Goal: Task Accomplishment & Management: Complete application form

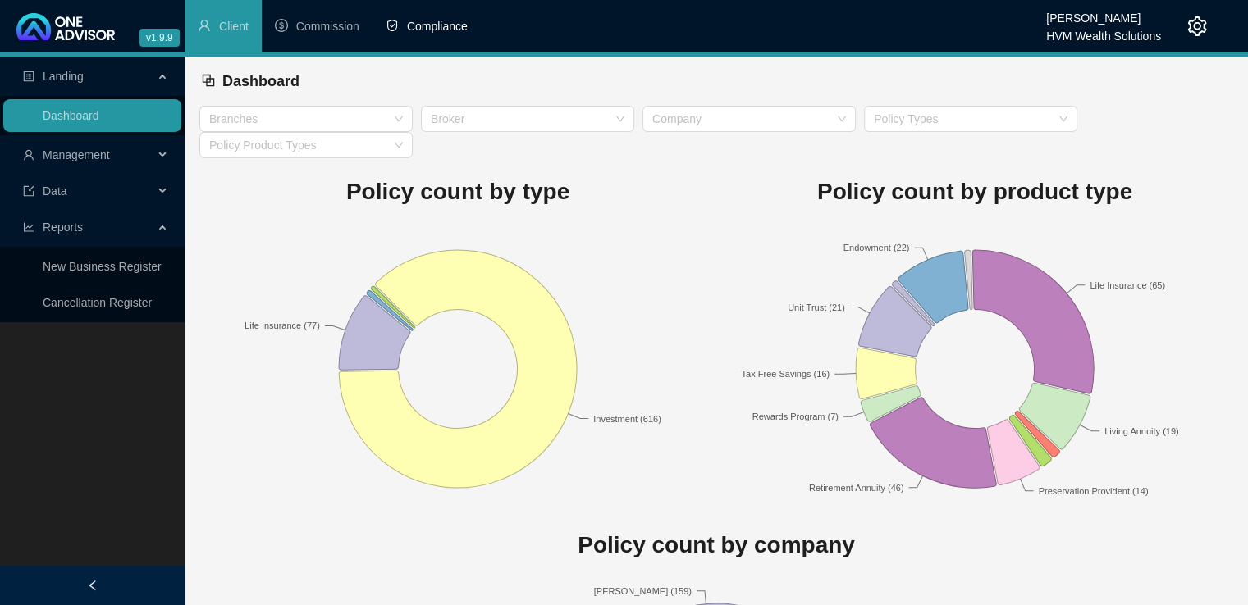
click at [437, 29] on span "Compliance" at bounding box center [437, 26] width 61 height 13
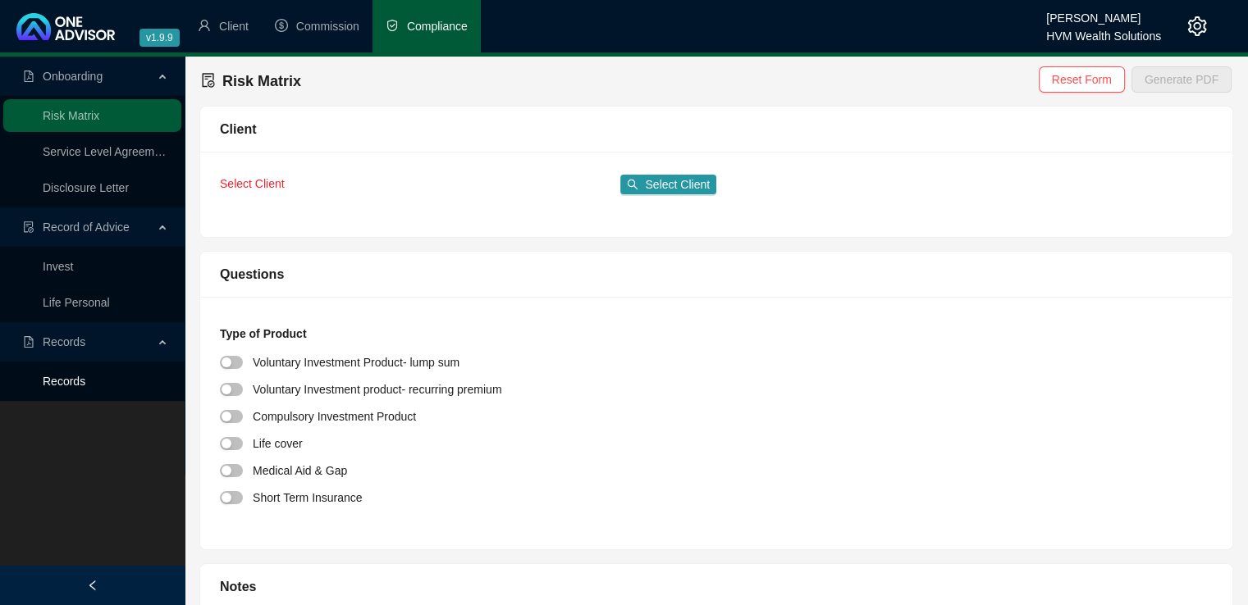
click at [58, 383] on link "Records" at bounding box center [64, 381] width 43 height 13
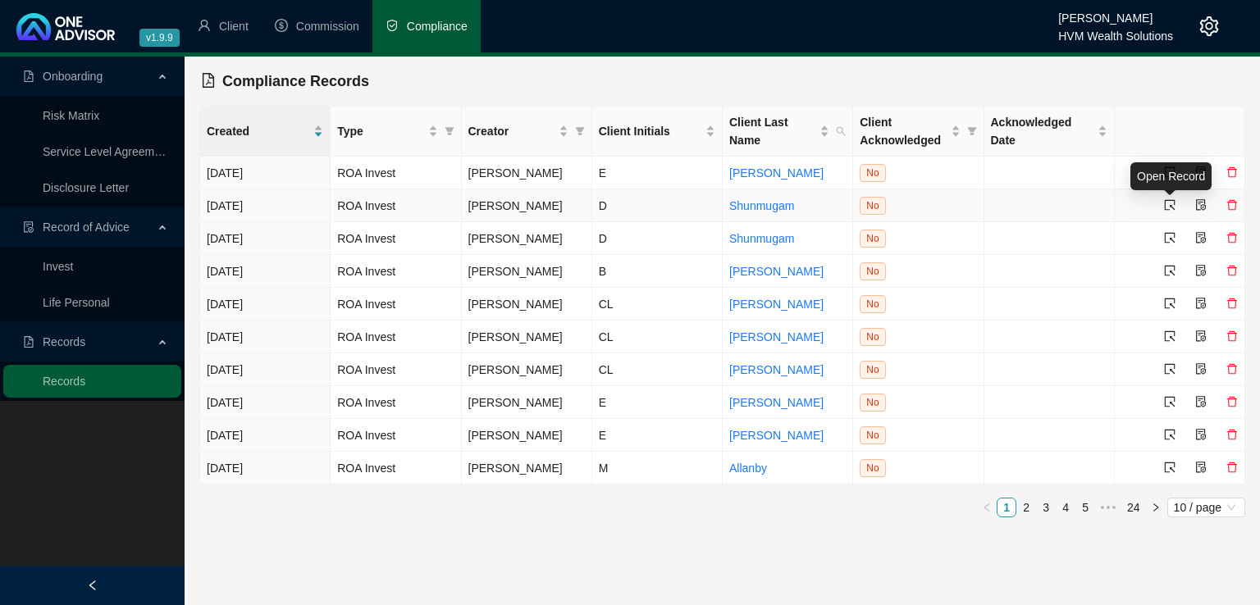
click at [1170, 204] on icon "select" at bounding box center [1169, 204] width 11 height 11
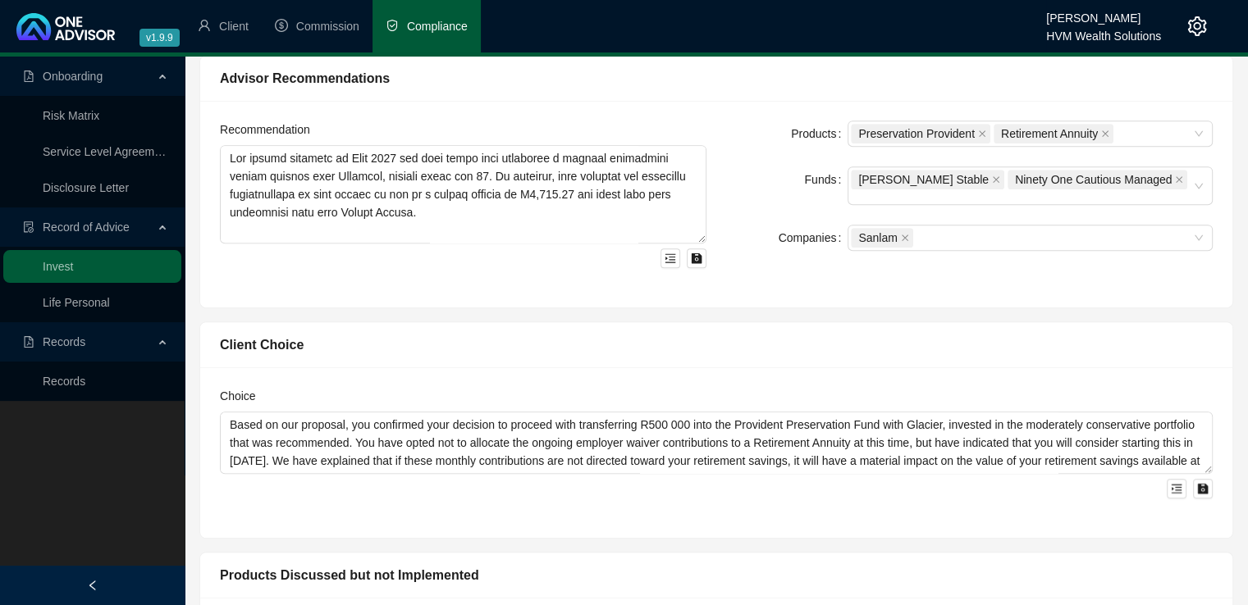
scroll to position [774, 0]
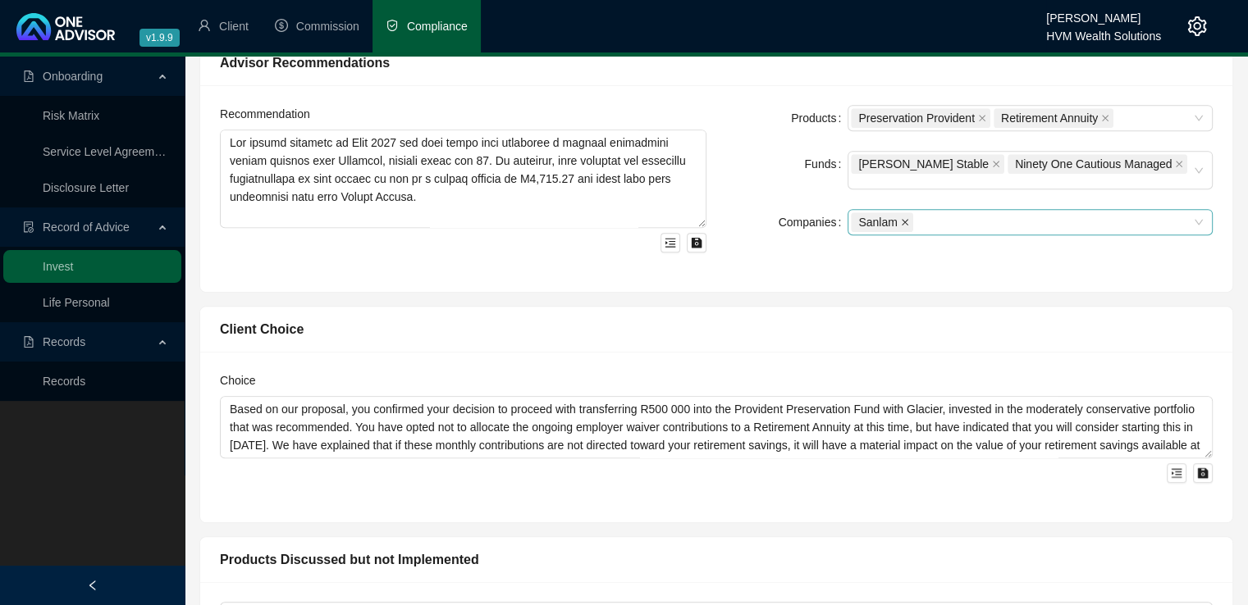
click at [906, 218] on icon "close" at bounding box center [905, 222] width 8 height 8
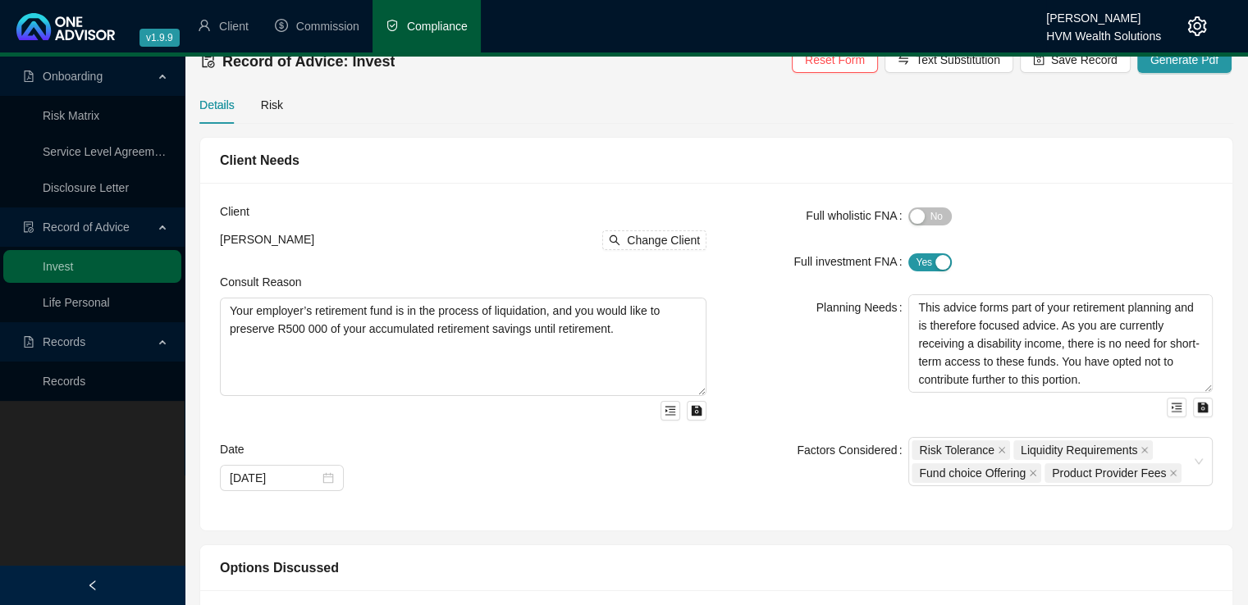
scroll to position [0, 0]
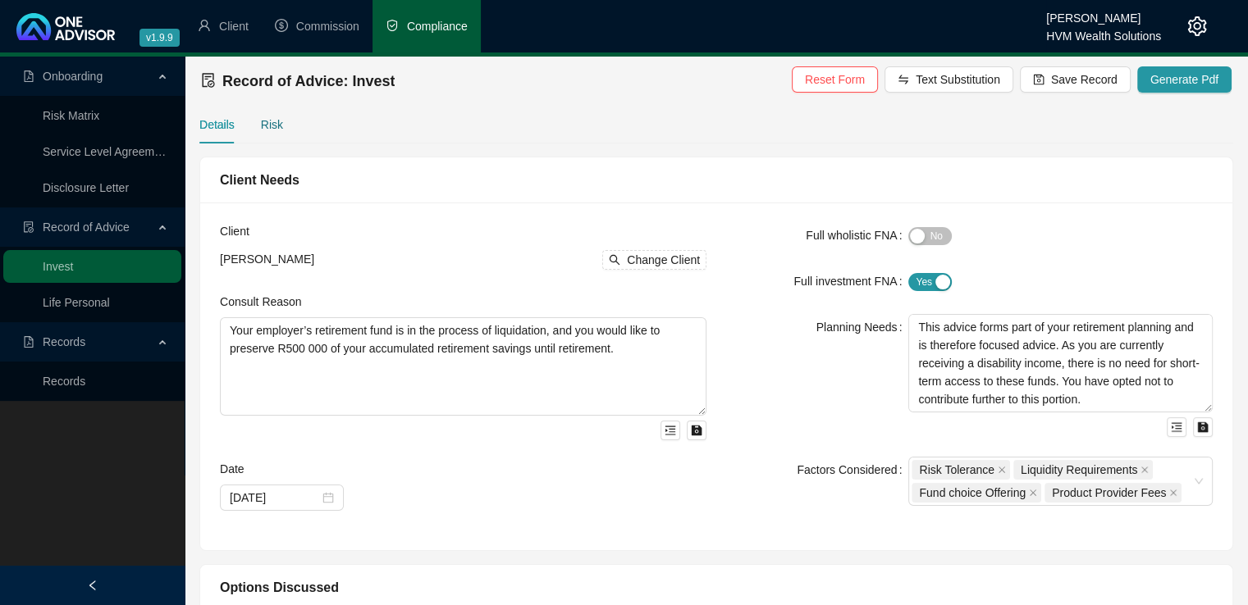
click at [269, 124] on div "Risk" at bounding box center [272, 125] width 22 height 18
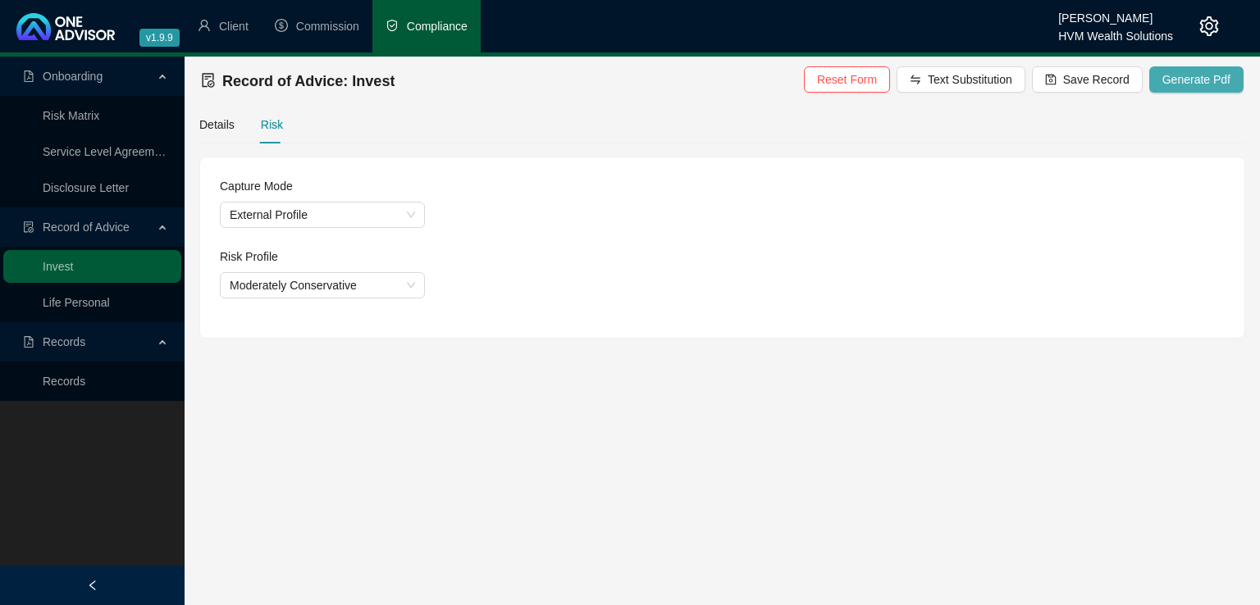
click at [1182, 88] on span "Generate Pdf" at bounding box center [1196, 80] width 68 height 18
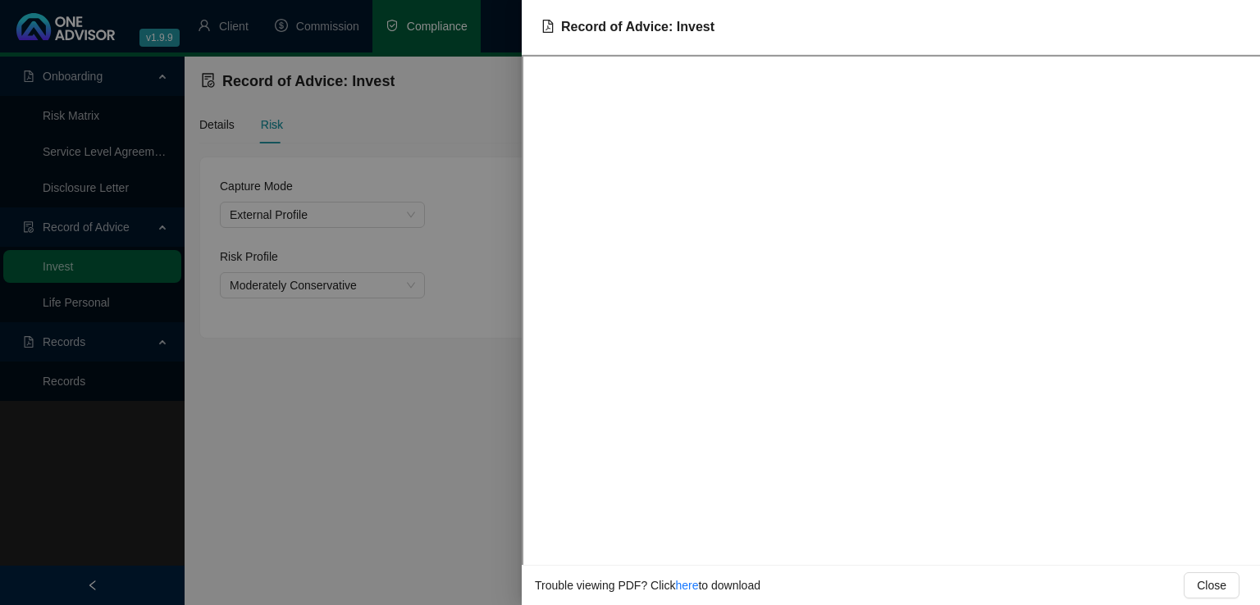
click at [385, 414] on div at bounding box center [630, 302] width 1260 height 605
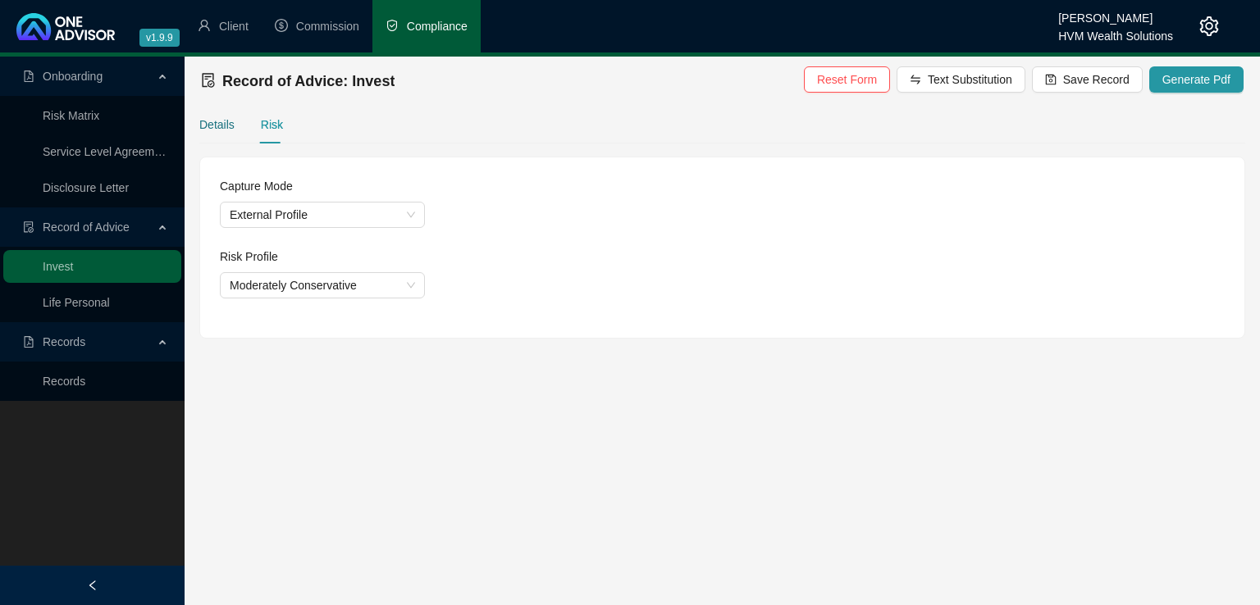
click at [217, 132] on div "Details" at bounding box center [216, 125] width 35 height 18
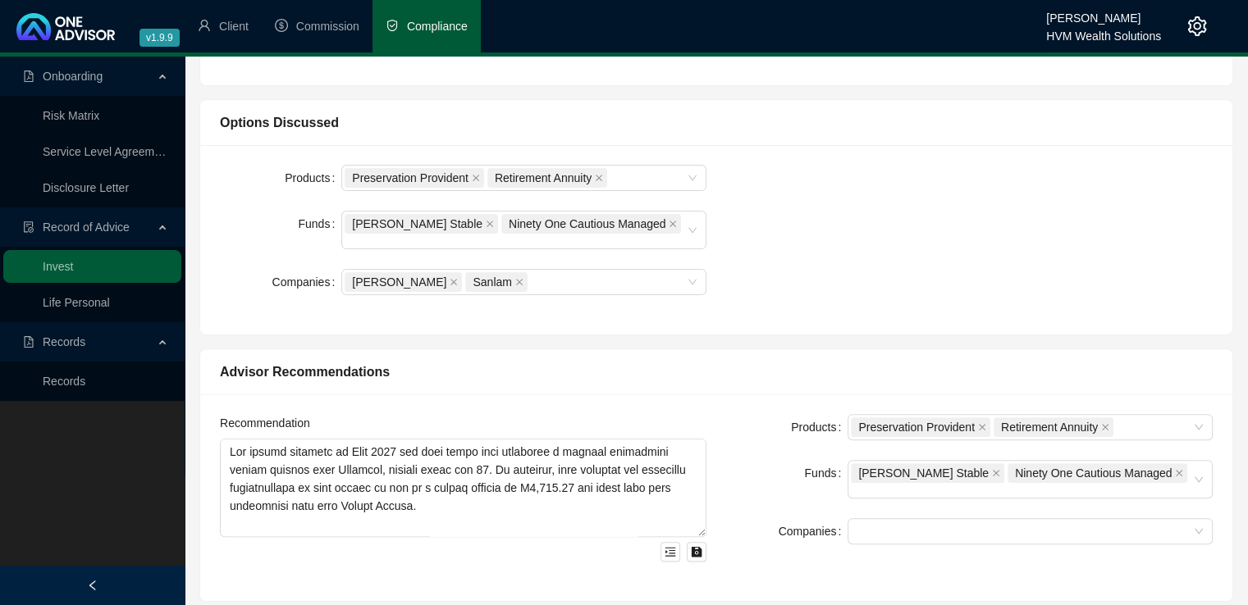
scroll to position [469, 0]
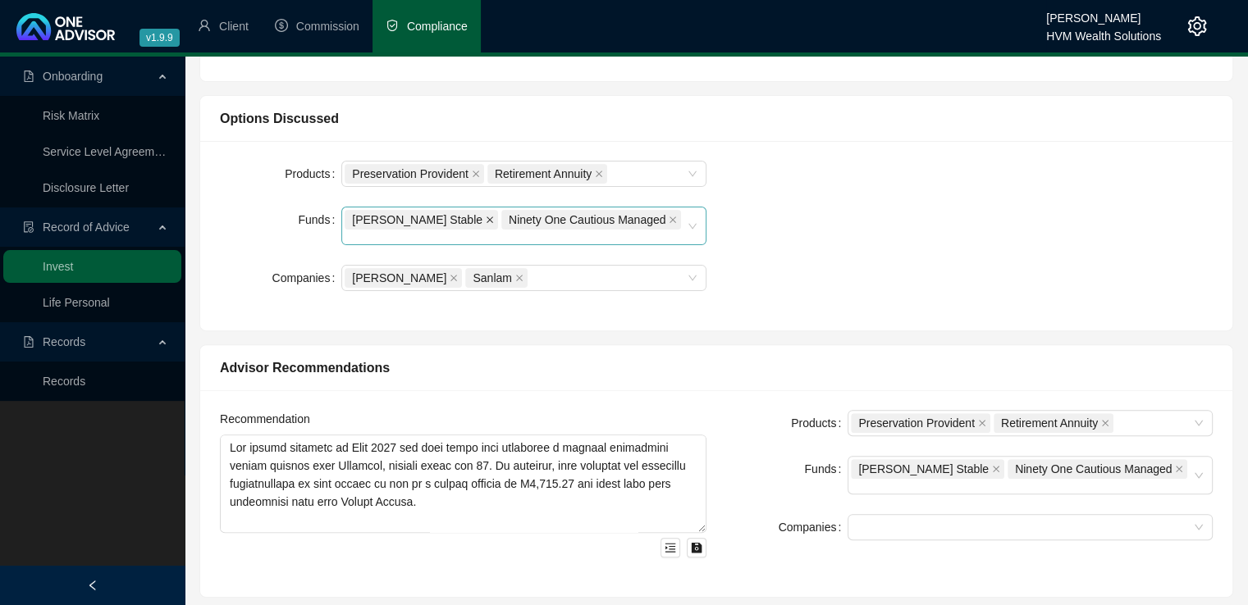
click at [486, 227] on span at bounding box center [490, 220] width 8 height 18
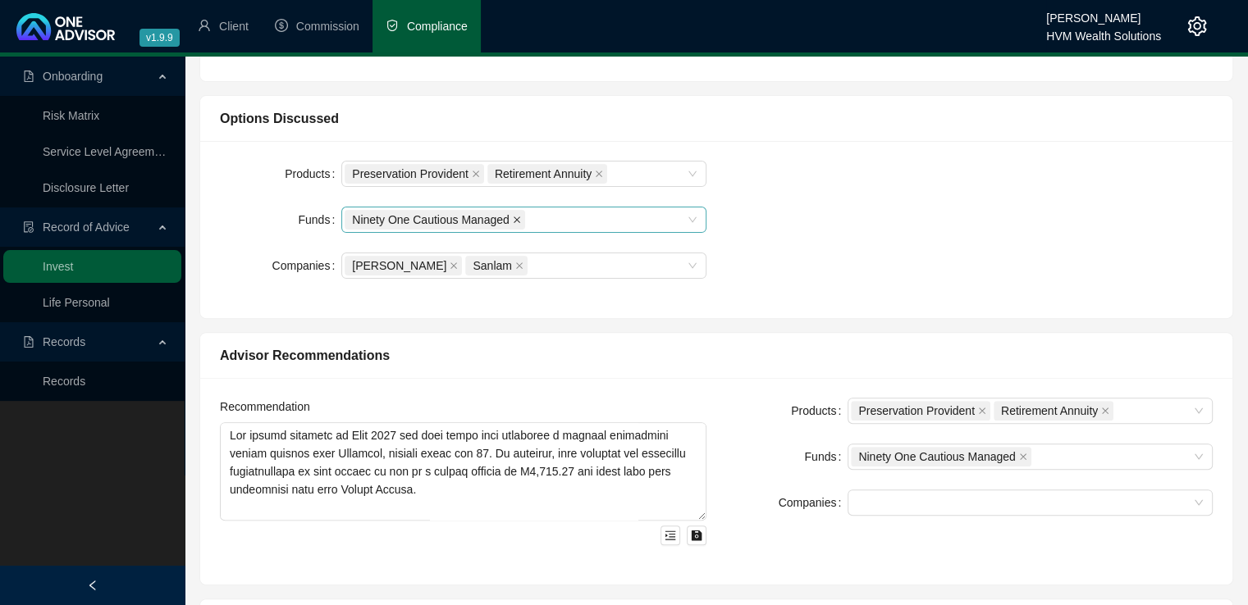
click at [515, 224] on span at bounding box center [517, 220] width 8 height 18
click at [979, 244] on div "Products Preservation Provident Retirement Annuity Funds Companies [PERSON_NAME]" at bounding box center [716, 230] width 1012 height 138
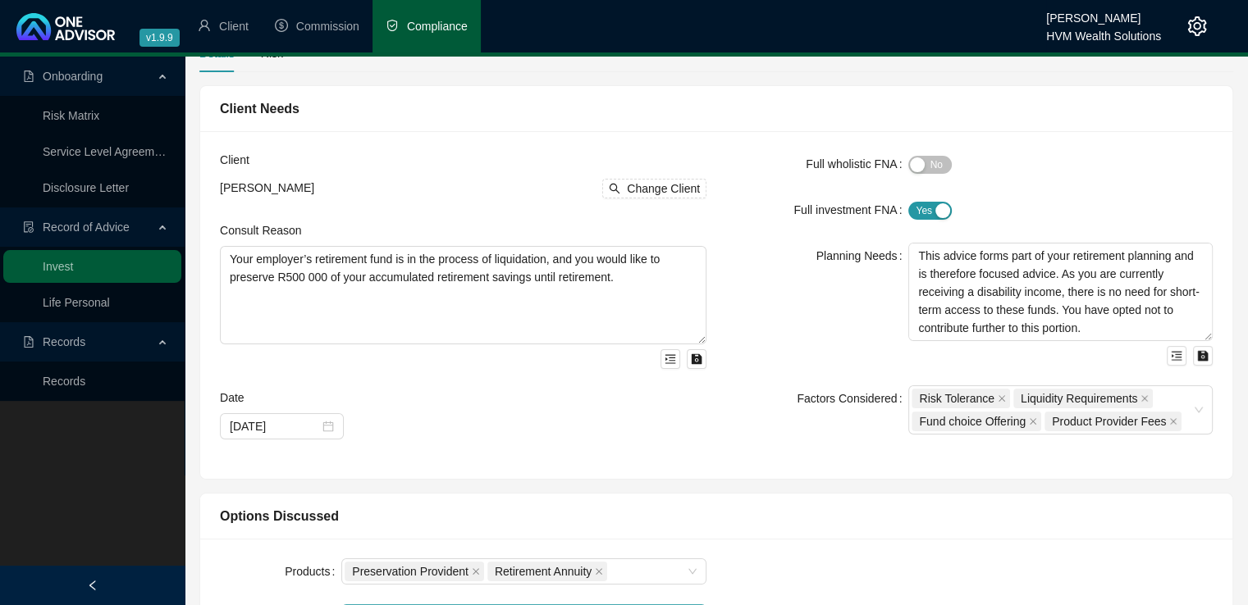
scroll to position [0, 0]
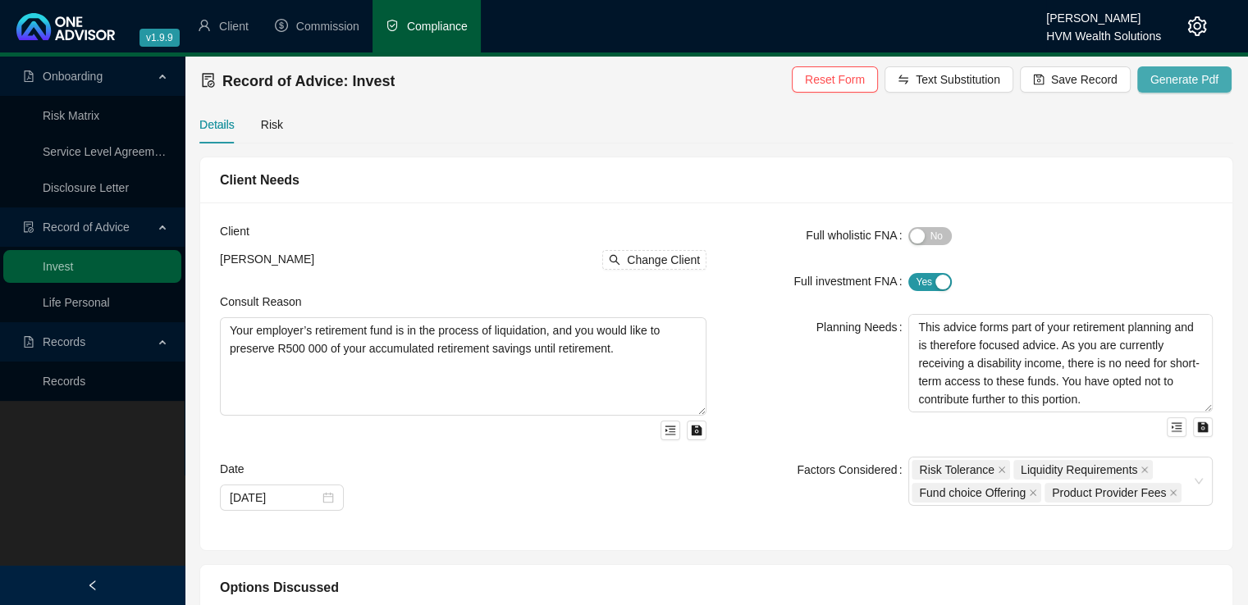
click at [1164, 75] on span "Generate Pdf" at bounding box center [1184, 80] width 68 height 18
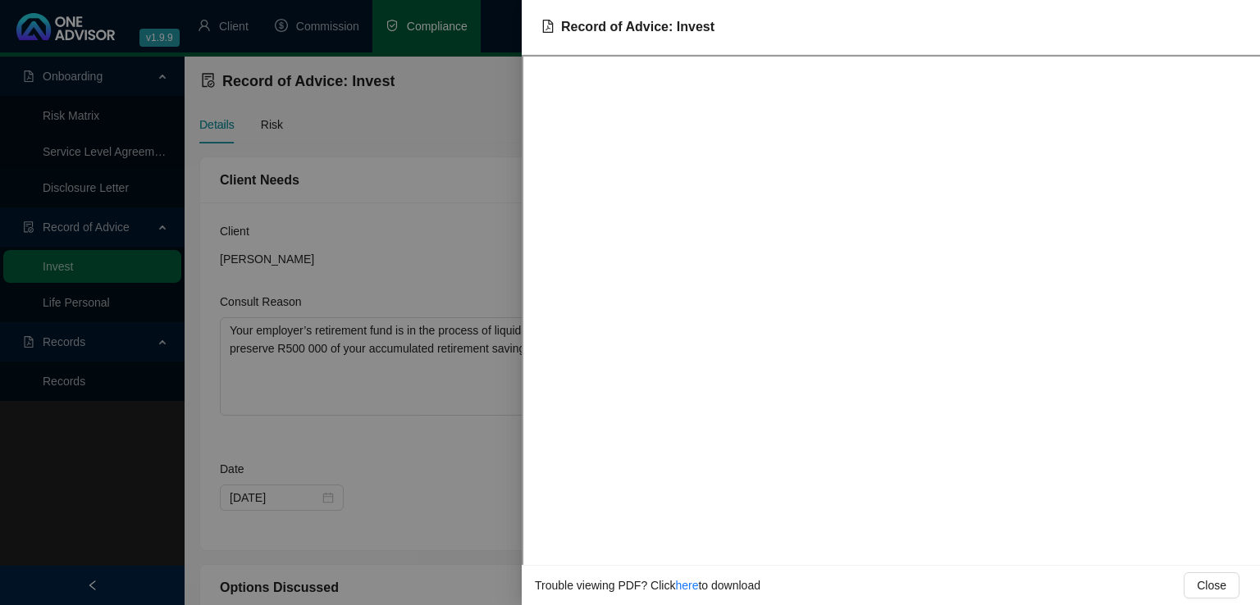
click at [470, 226] on div at bounding box center [630, 302] width 1260 height 605
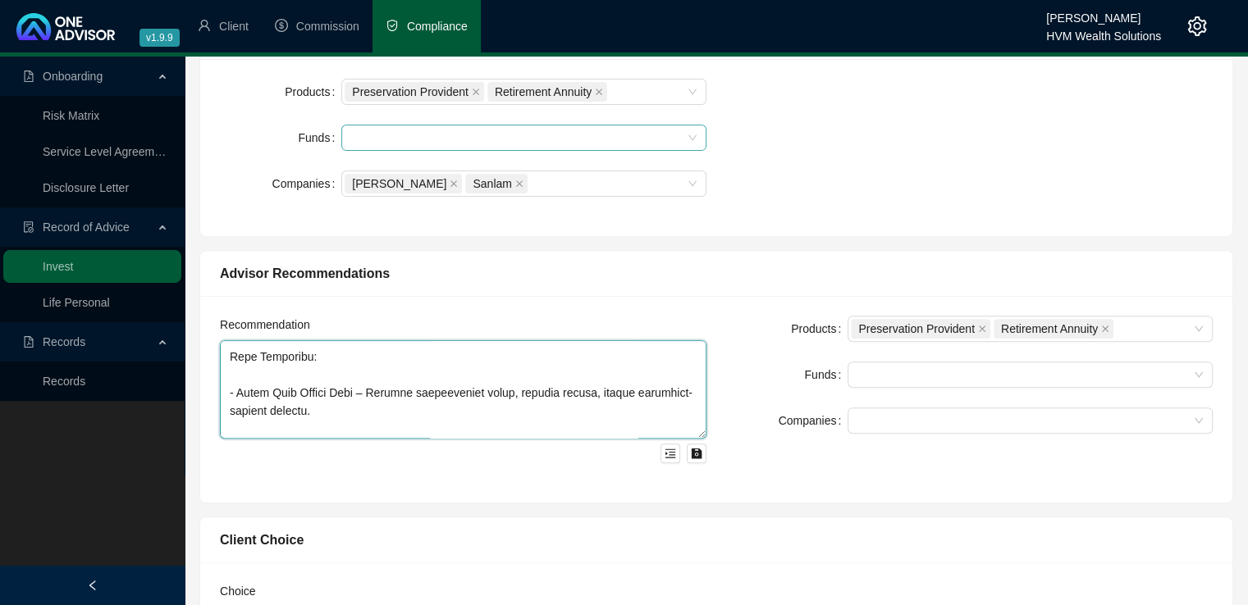
scroll to position [622, 0]
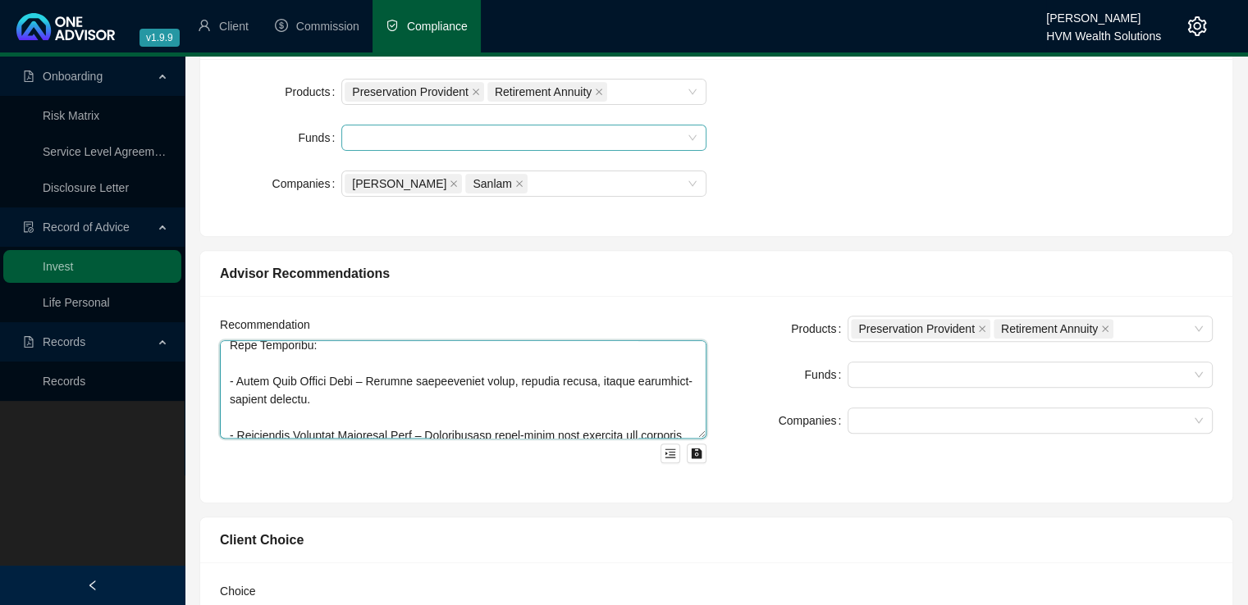
click at [231, 400] on textarea at bounding box center [463, 389] width 486 height 98
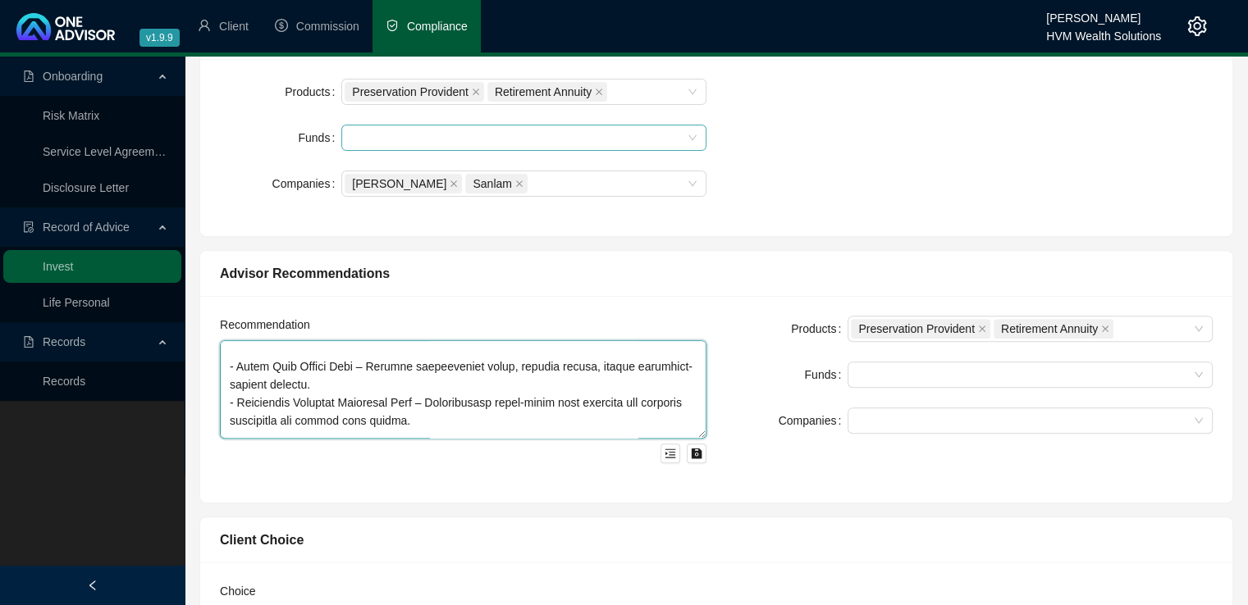
scroll to position [669, 0]
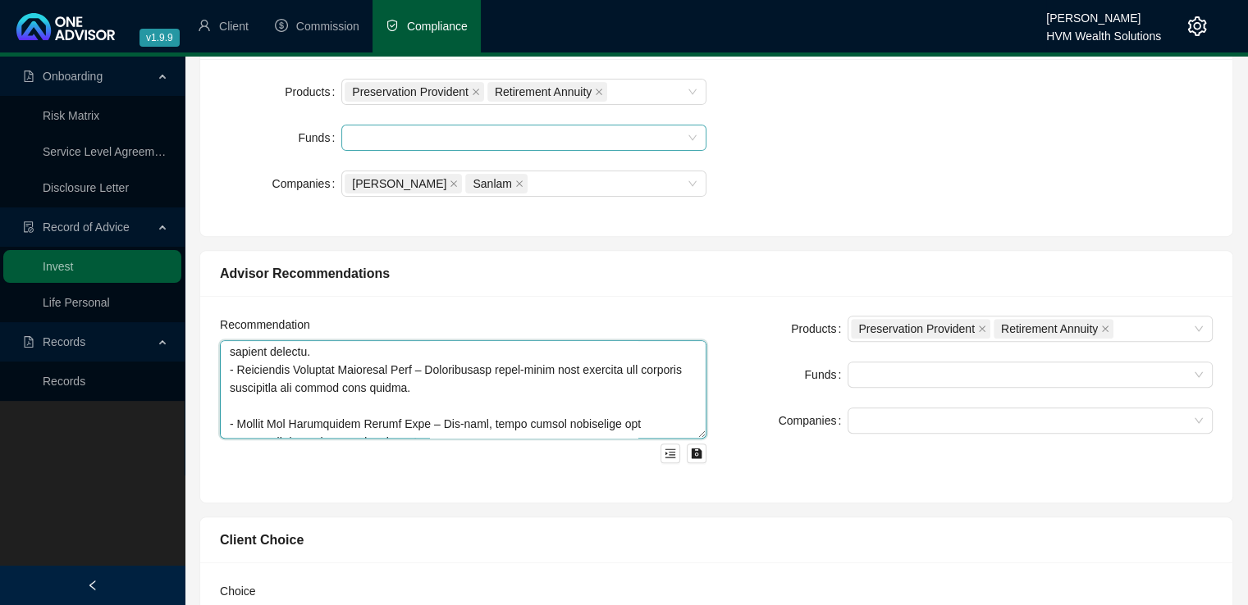
click at [235, 394] on textarea at bounding box center [463, 389] width 486 height 98
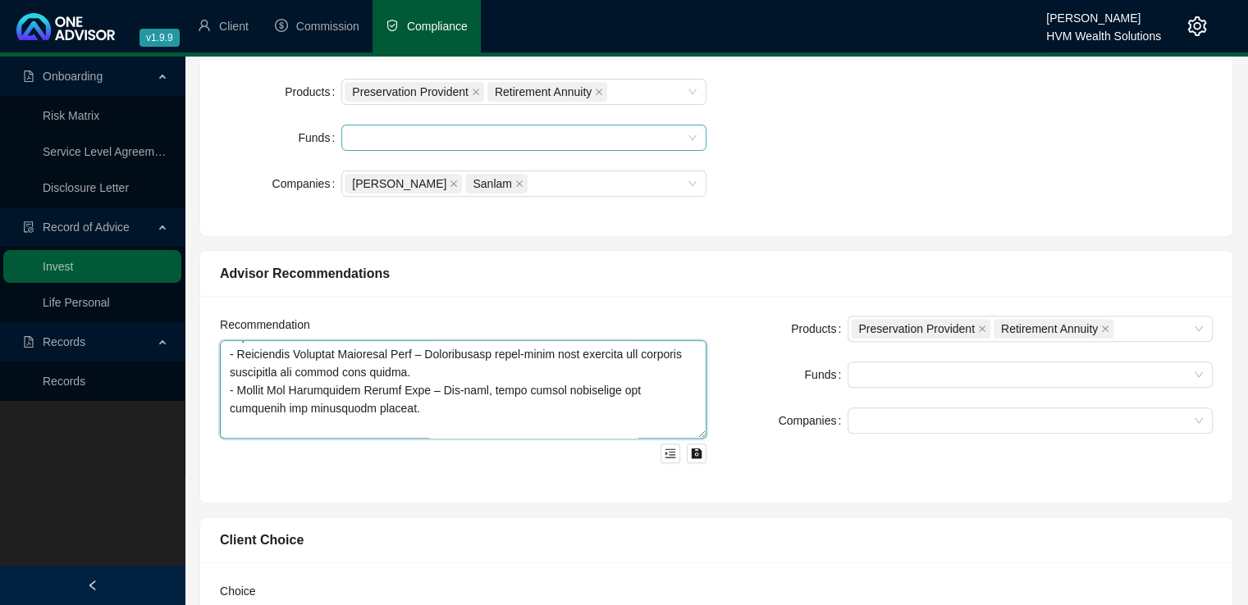
scroll to position [718, 0]
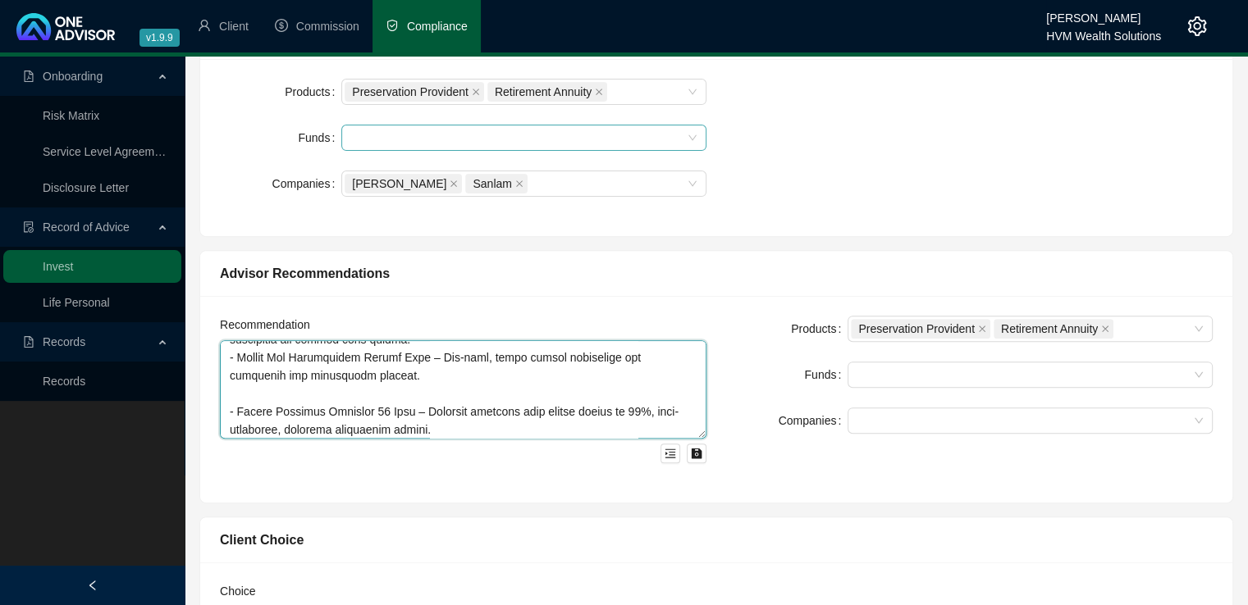
click at [228, 377] on textarea at bounding box center [463, 389] width 486 height 98
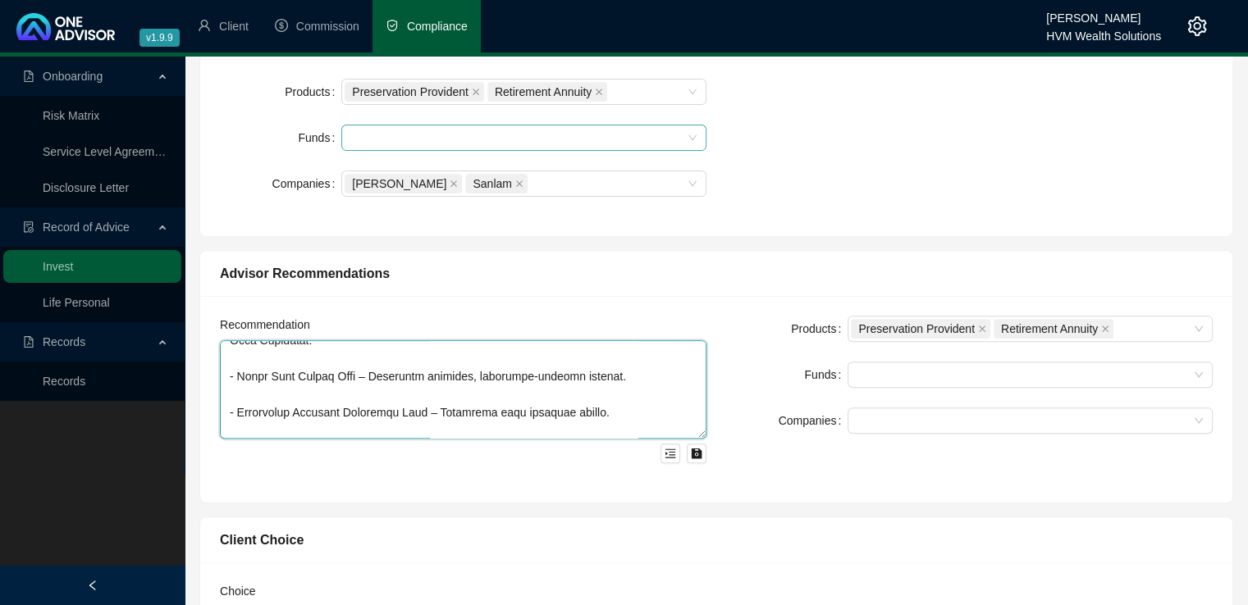
scroll to position [962, 0]
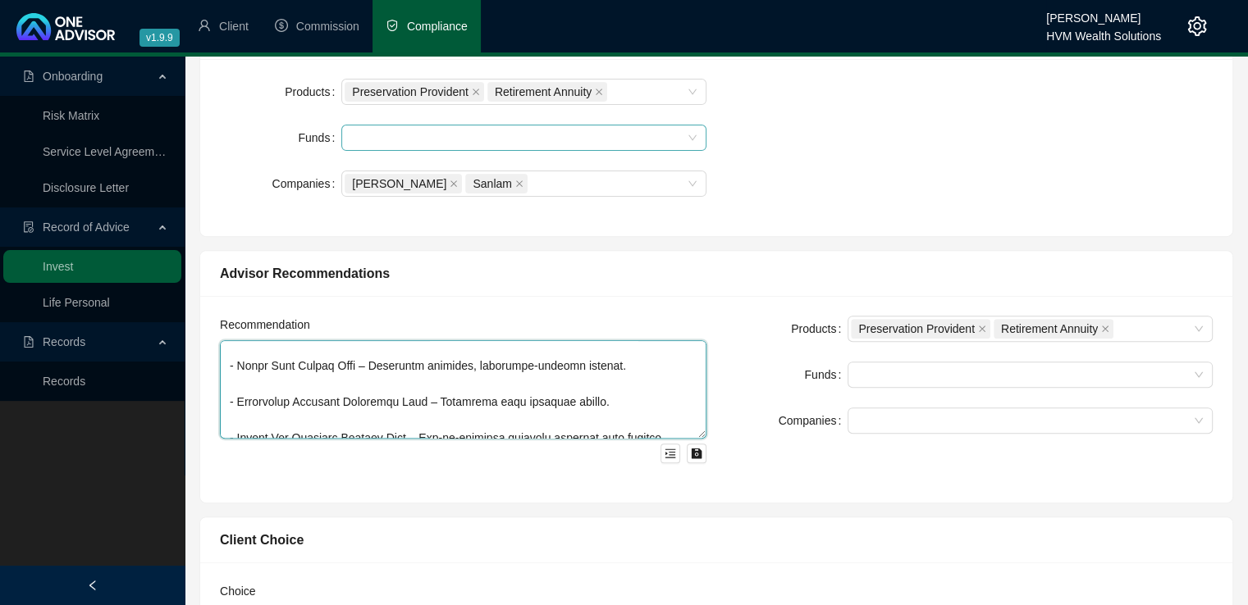
click at [237, 365] on textarea at bounding box center [463, 389] width 486 height 98
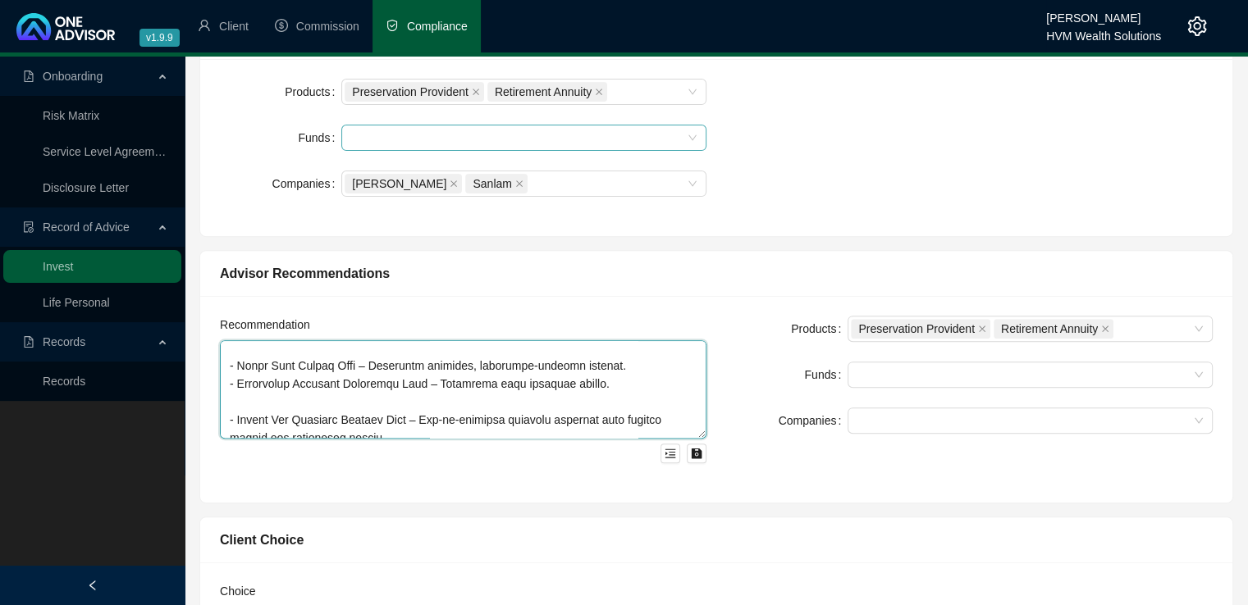
scroll to position [944, 0]
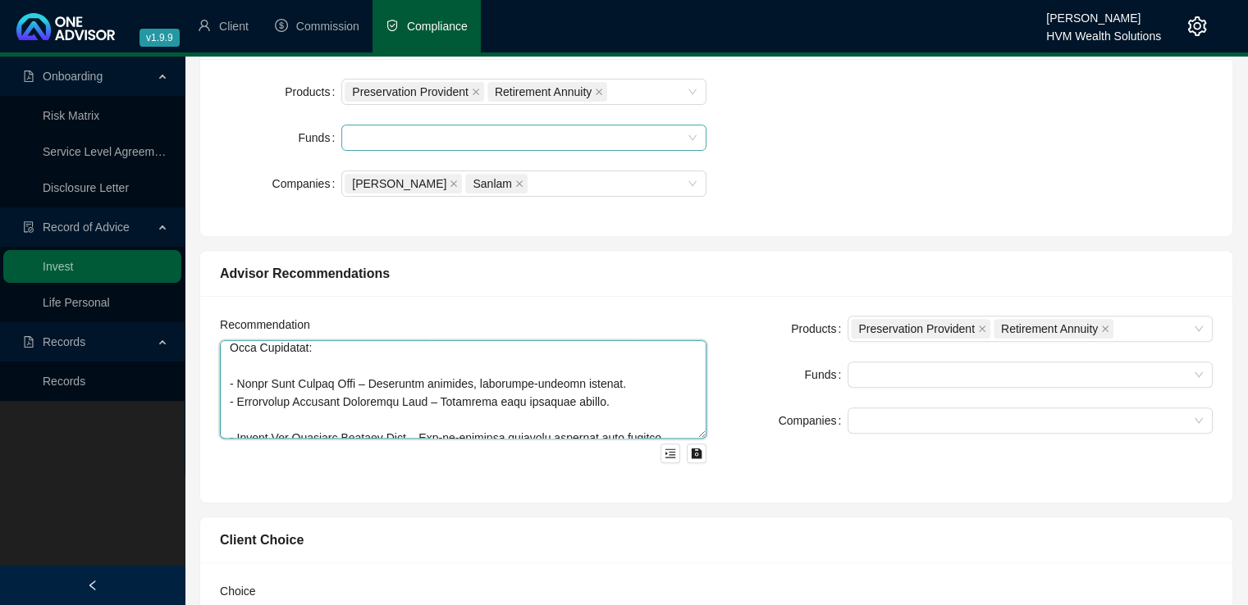
click at [236, 404] on textarea at bounding box center [463, 389] width 486 height 98
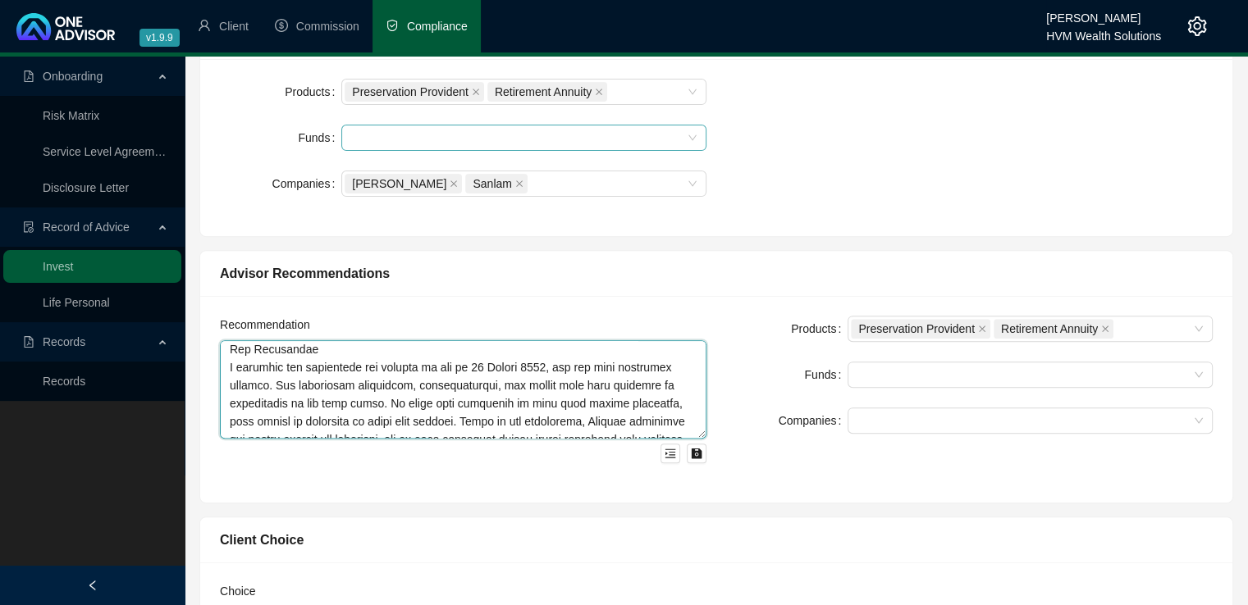
scroll to position [1108, 0]
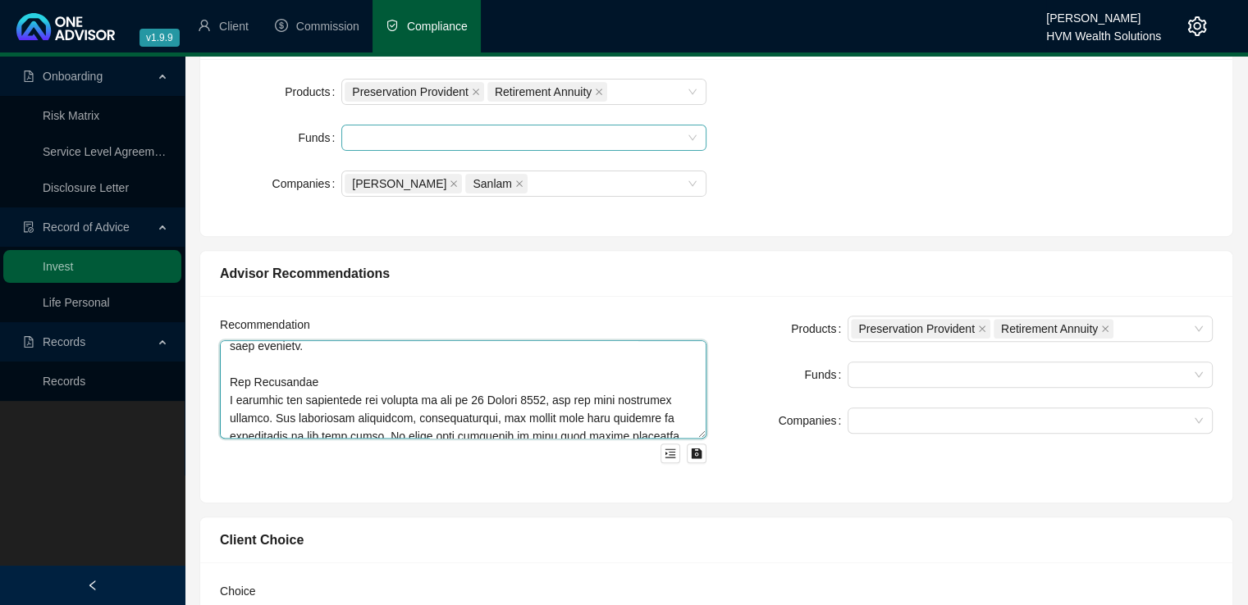
click at [352, 368] on textarea at bounding box center [463, 389] width 486 height 98
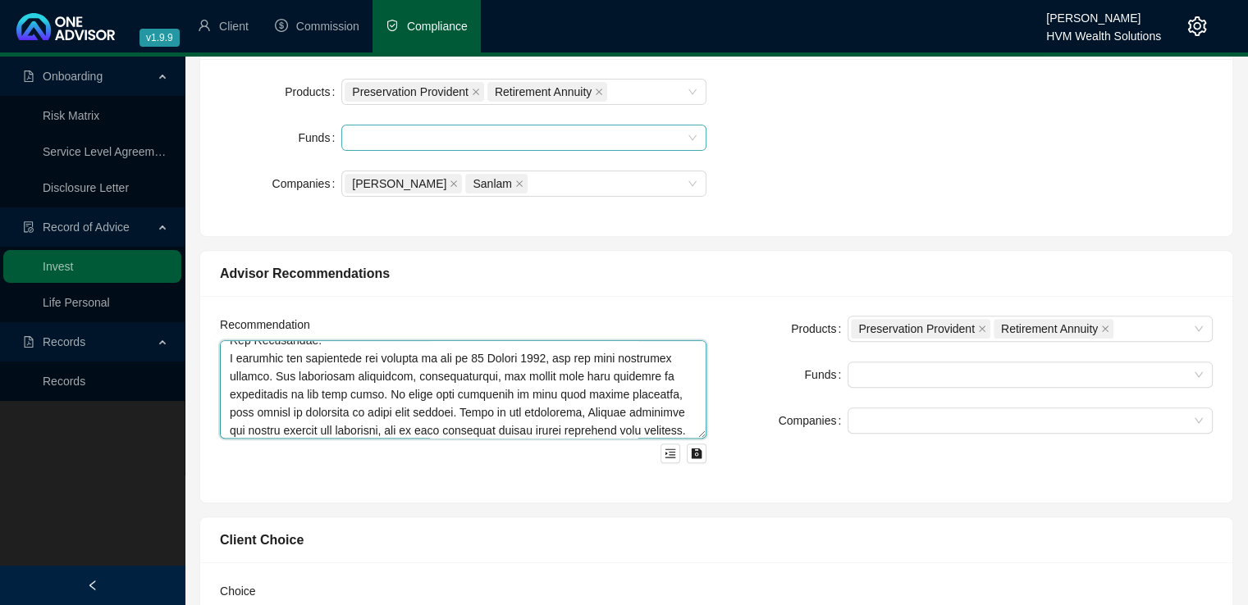
scroll to position [1155, 0]
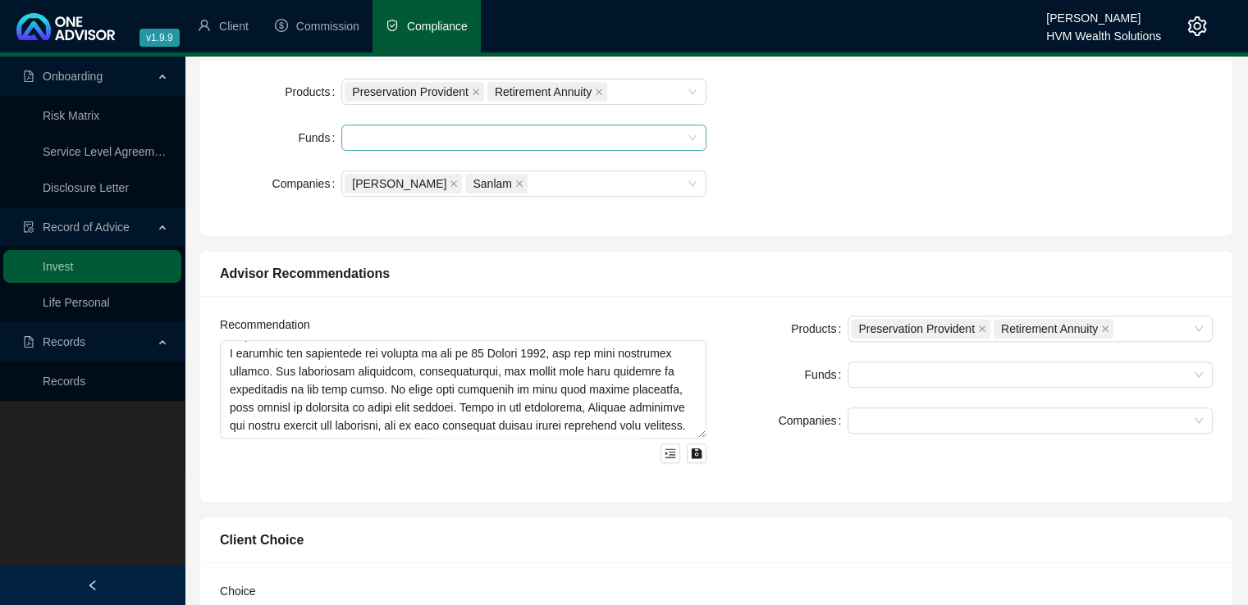
click at [840, 462] on div "Products Preservation Provident Retirement Annuity Funds Companies" at bounding box center [969, 399] width 506 height 167
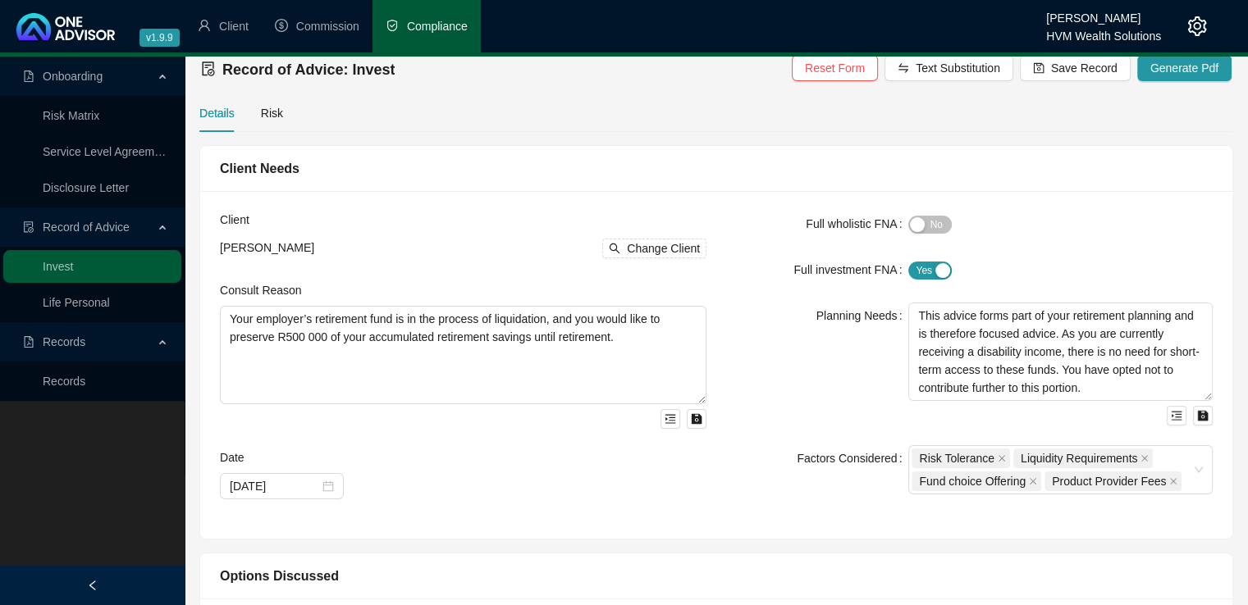
scroll to position [3, 0]
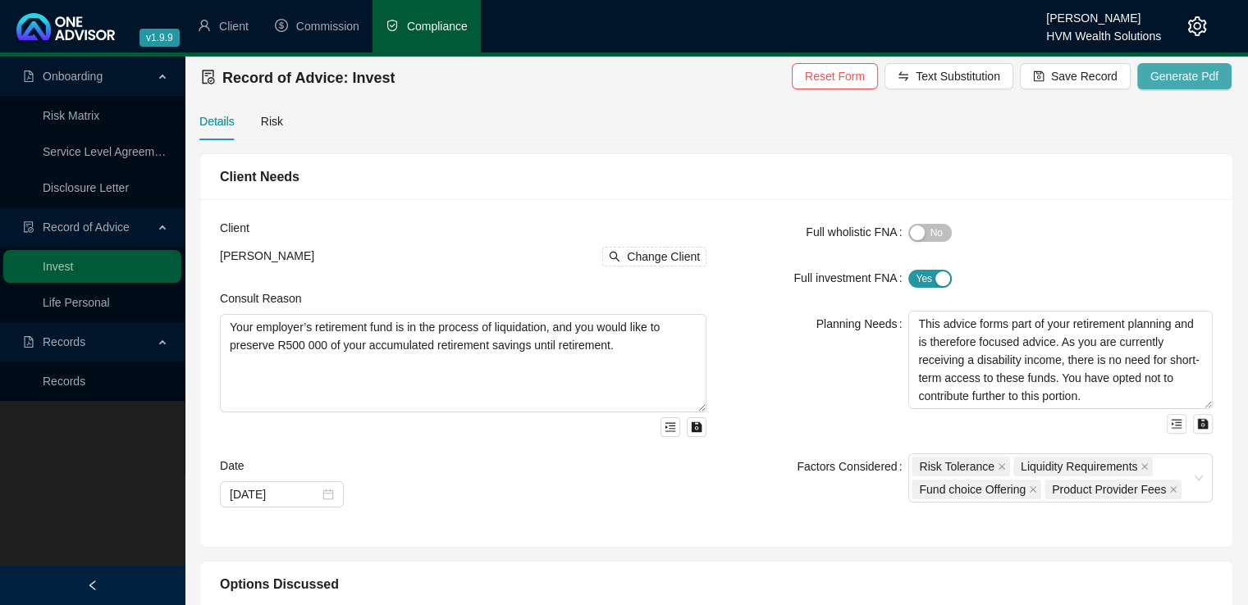
click at [1192, 73] on span "Generate Pdf" at bounding box center [1184, 76] width 68 height 18
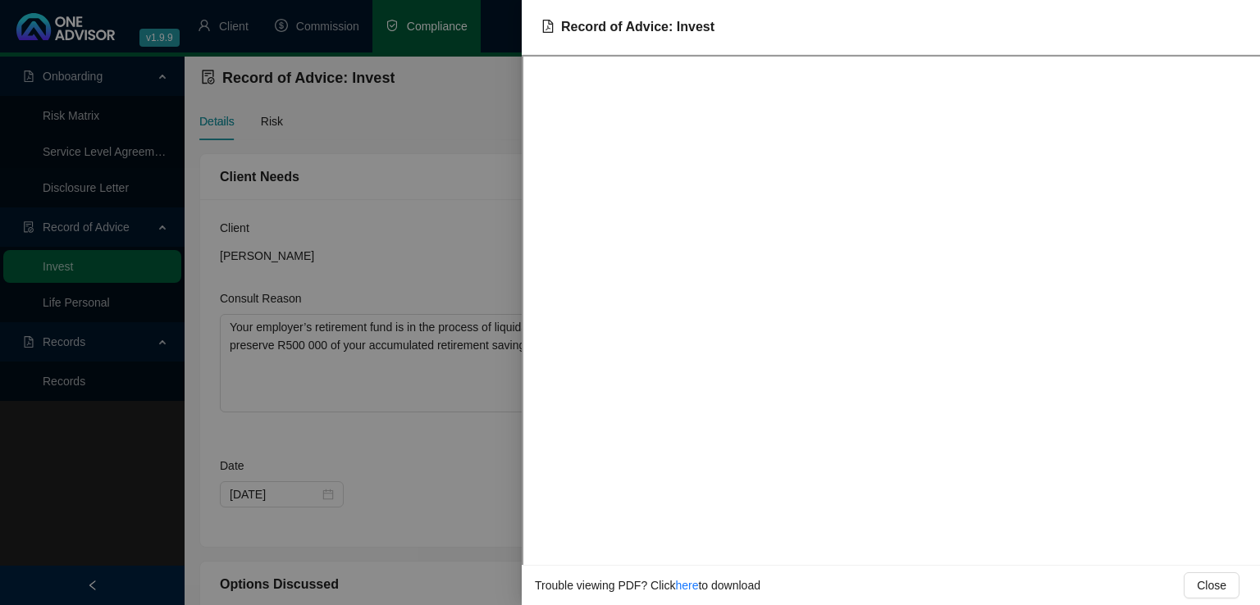
click at [468, 473] on div at bounding box center [630, 302] width 1260 height 605
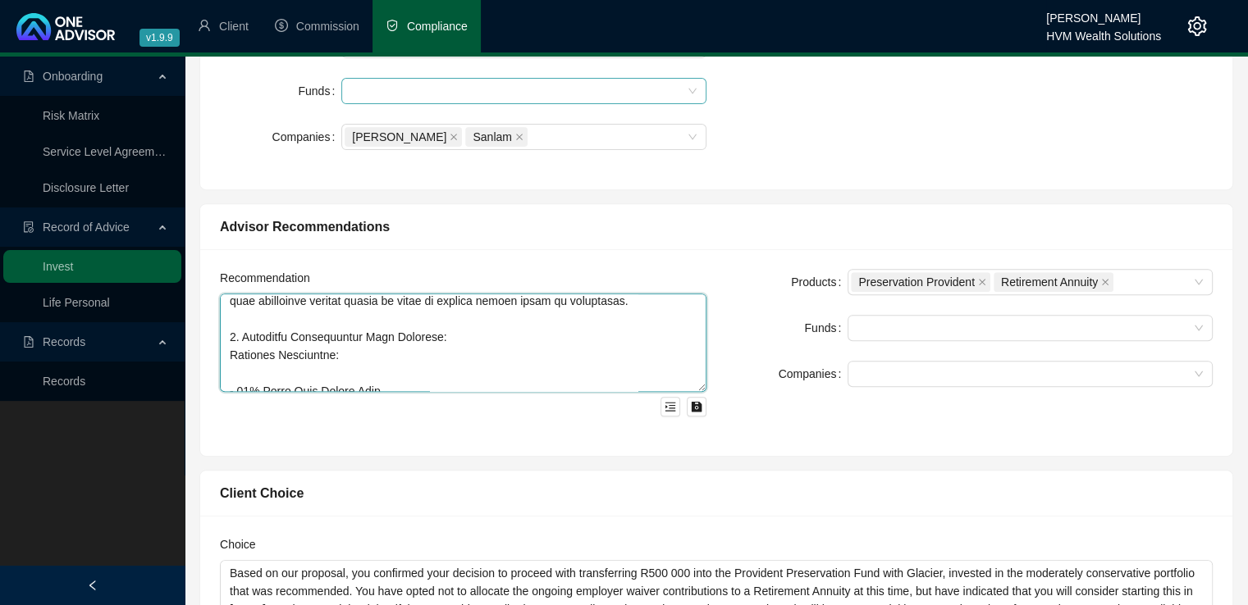
scroll to position [448, 0]
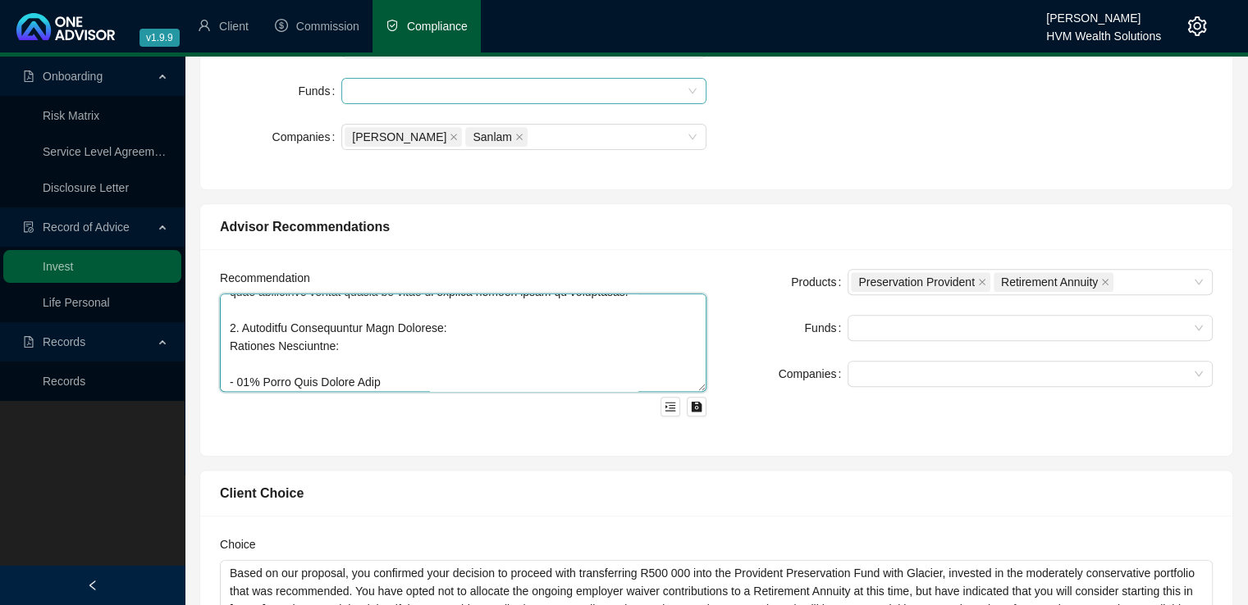
click at [231, 329] on textarea at bounding box center [463, 343] width 486 height 98
click at [258, 349] on textarea at bounding box center [463, 343] width 486 height 98
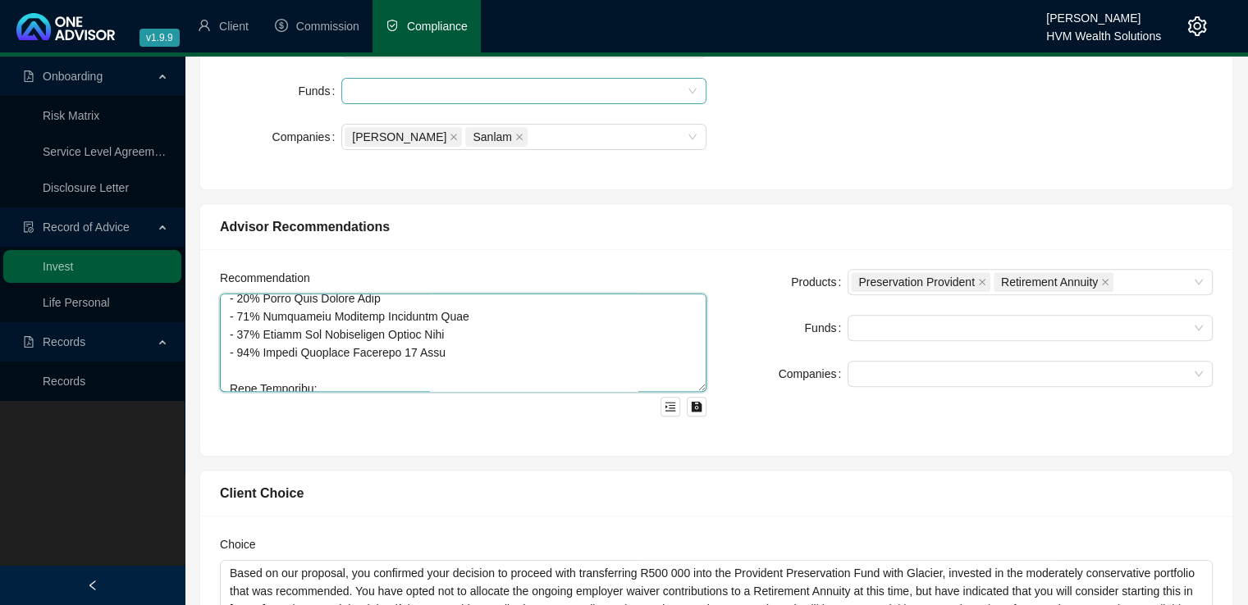
scroll to position [564, 0]
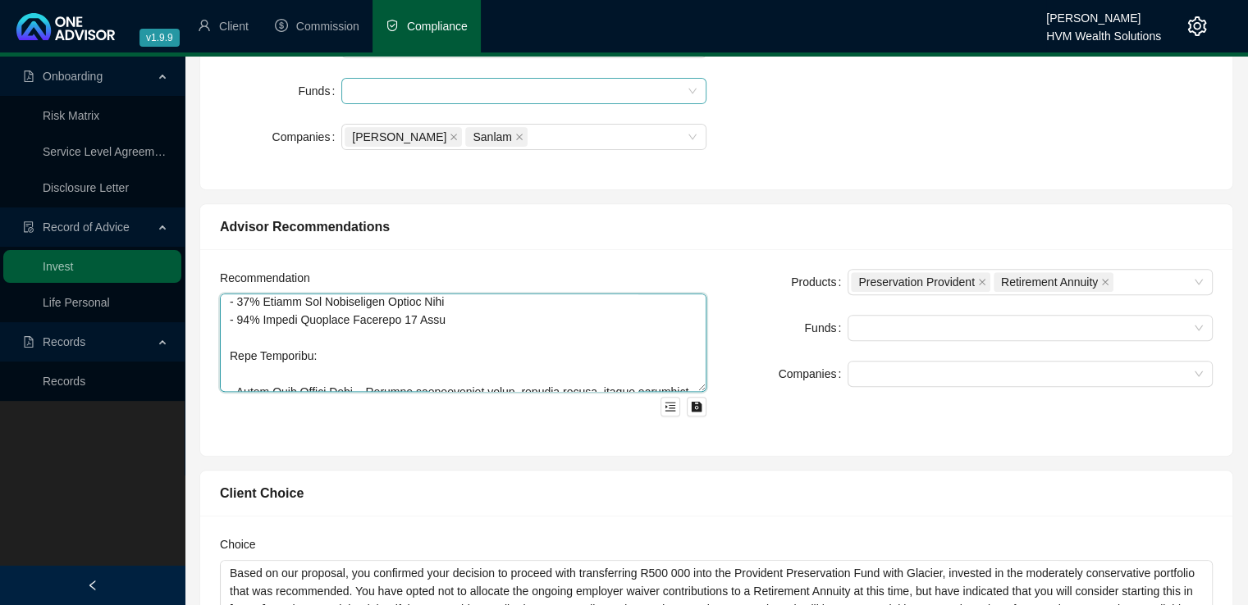
click at [248, 355] on textarea at bounding box center [463, 343] width 486 height 98
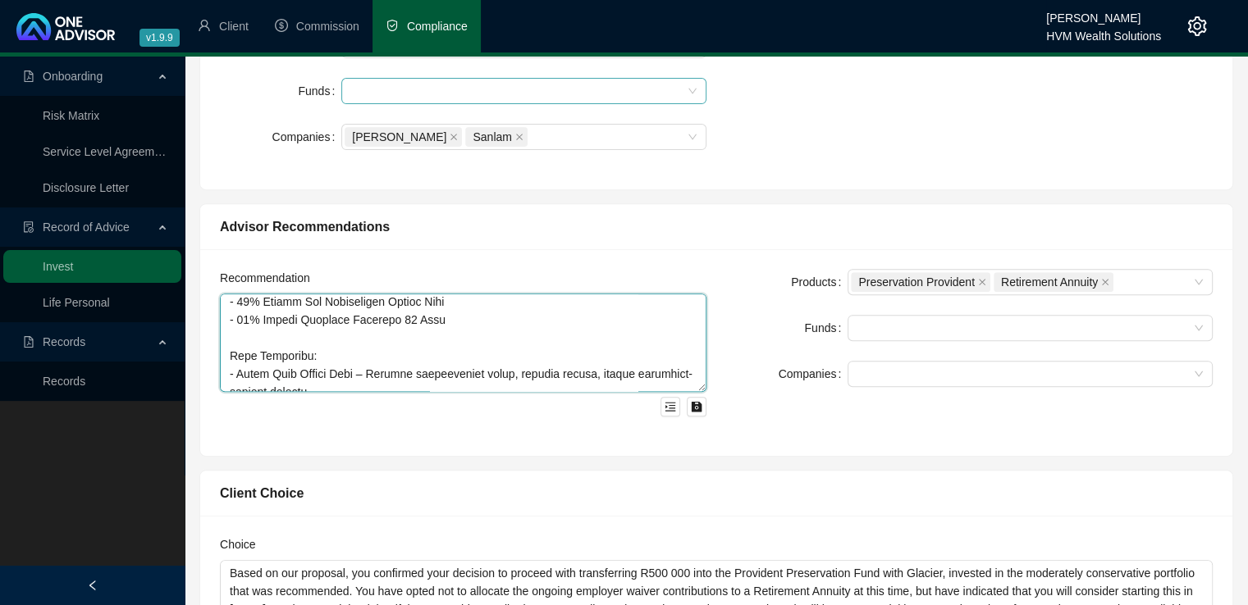
click at [313, 334] on textarea at bounding box center [463, 343] width 486 height 98
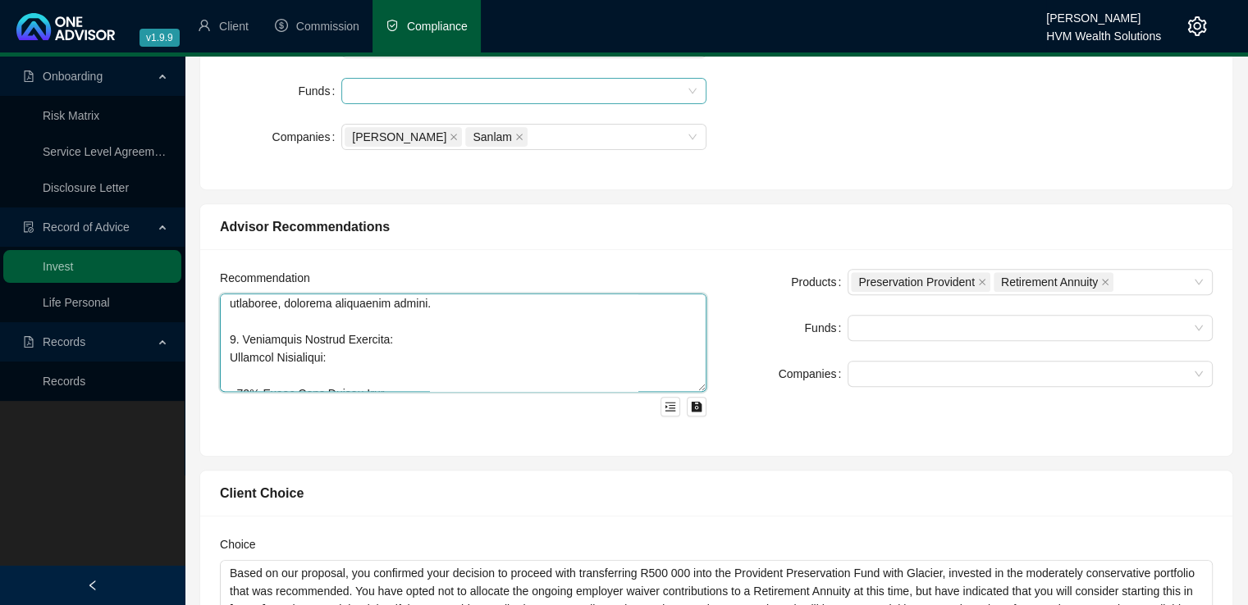
scroll to position [794, 0]
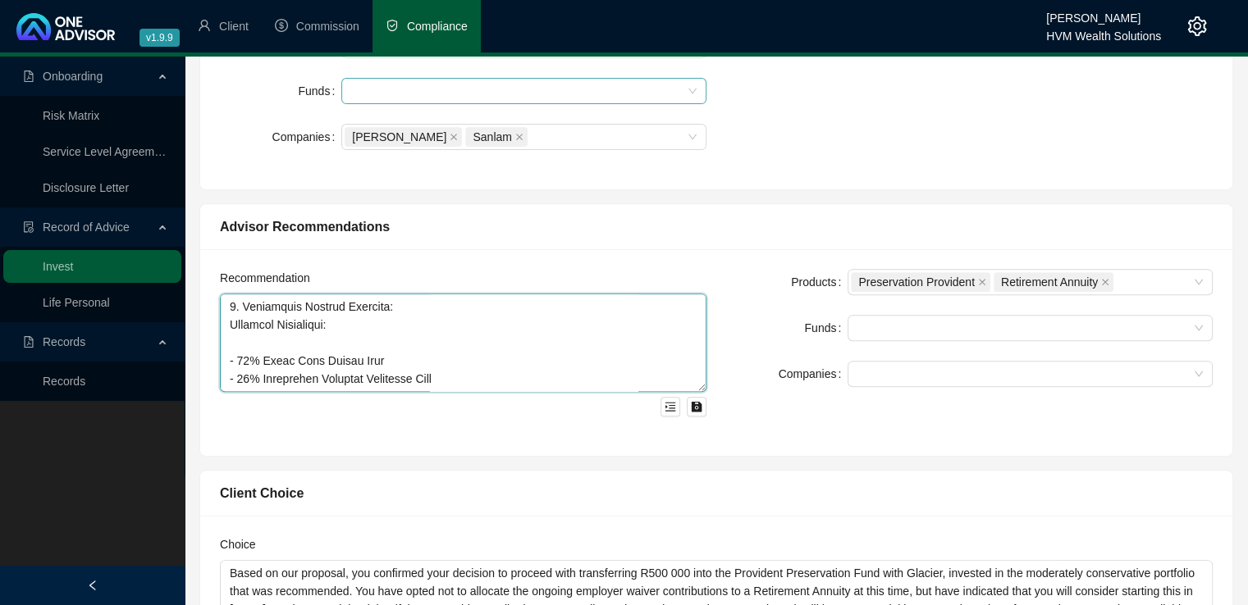
click at [226, 305] on textarea at bounding box center [463, 343] width 486 height 98
click at [235, 342] on textarea at bounding box center [463, 343] width 486 height 98
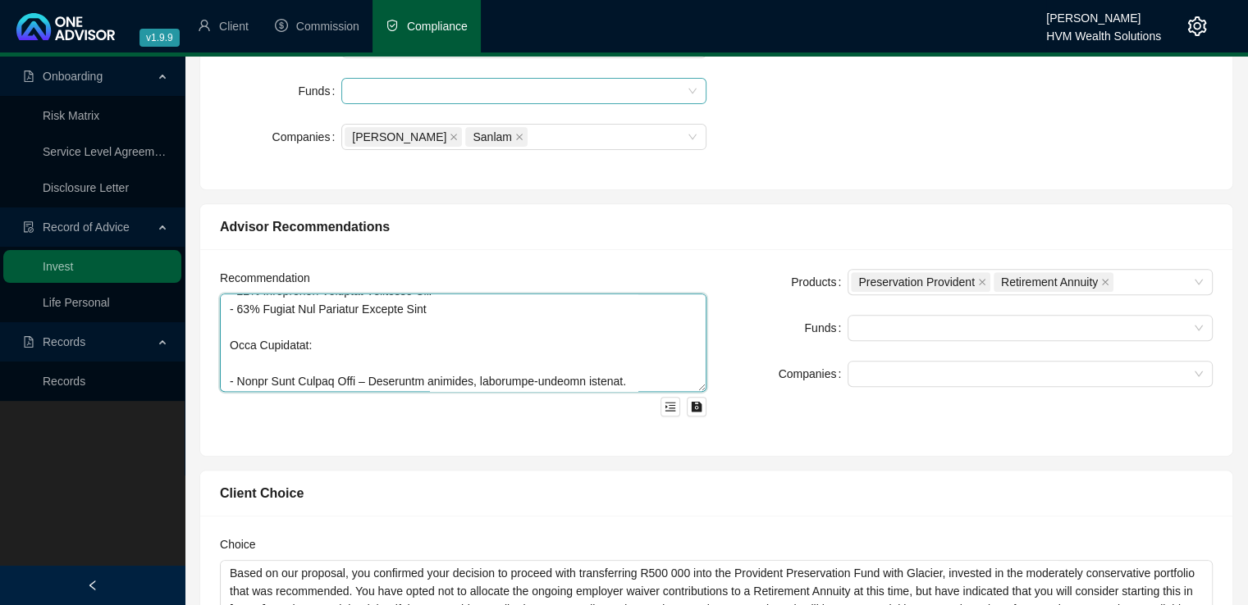
scroll to position [893, 0]
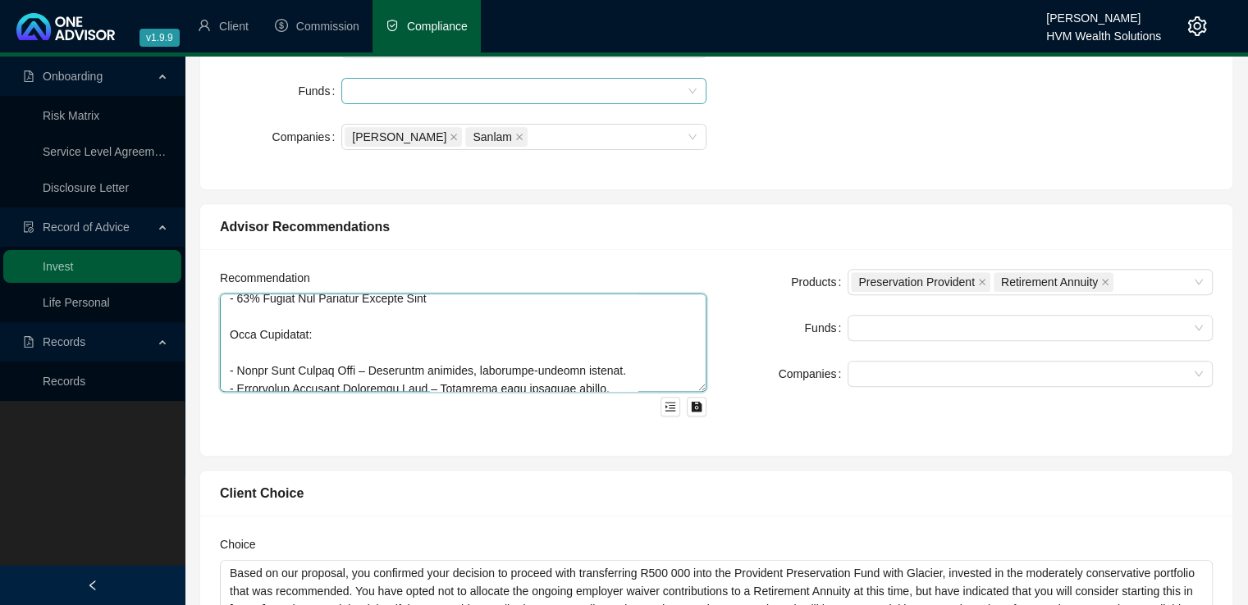
click at [313, 315] on textarea at bounding box center [463, 343] width 486 height 98
click at [234, 336] on textarea at bounding box center [463, 343] width 486 height 98
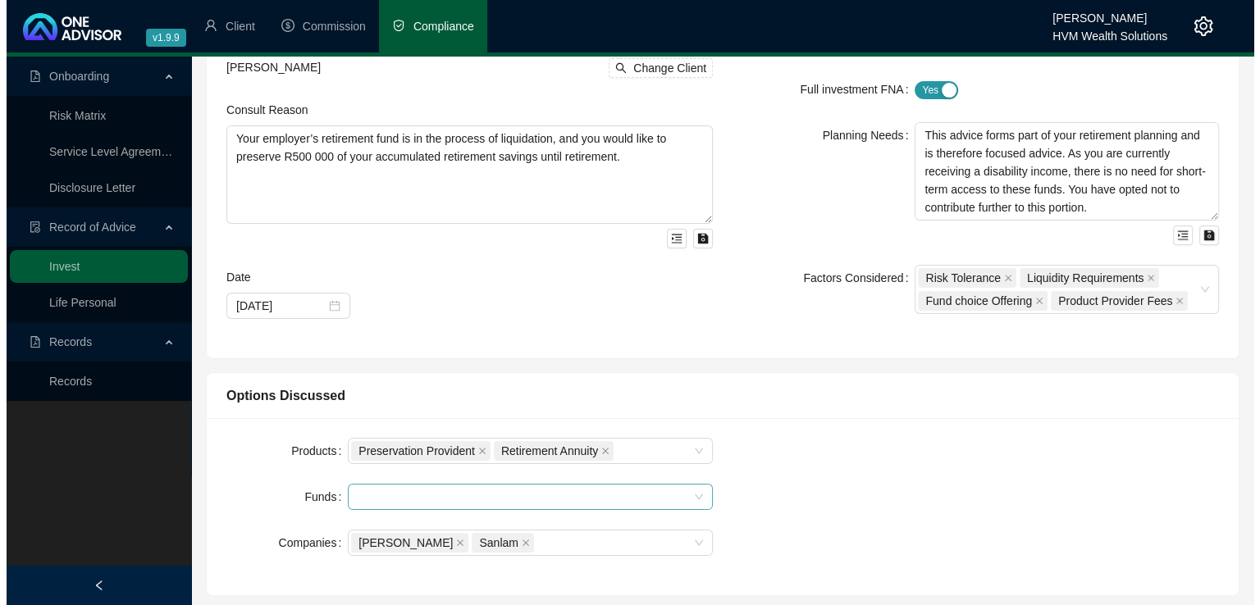
scroll to position [0, 0]
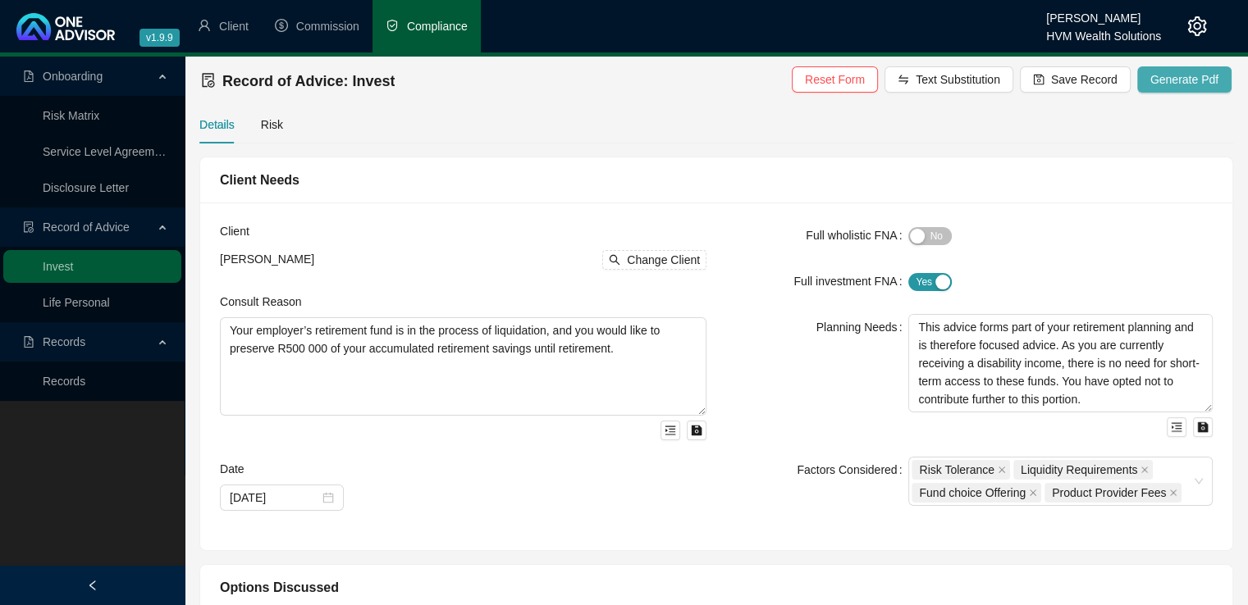
type textarea "Lor ipsumd sitametc ad Elit 9121 sed doei tempo inci utlaboree d magnaal enimad…"
click at [1179, 79] on span "Generate Pdf" at bounding box center [1184, 80] width 68 height 18
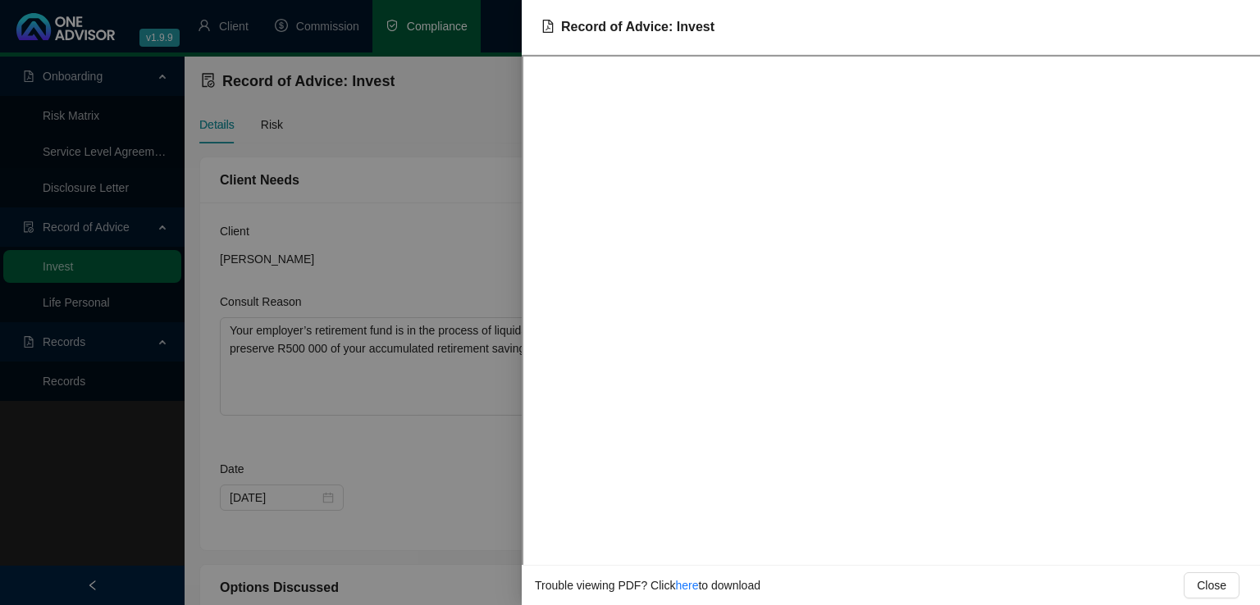
click at [450, 174] on div at bounding box center [630, 302] width 1260 height 605
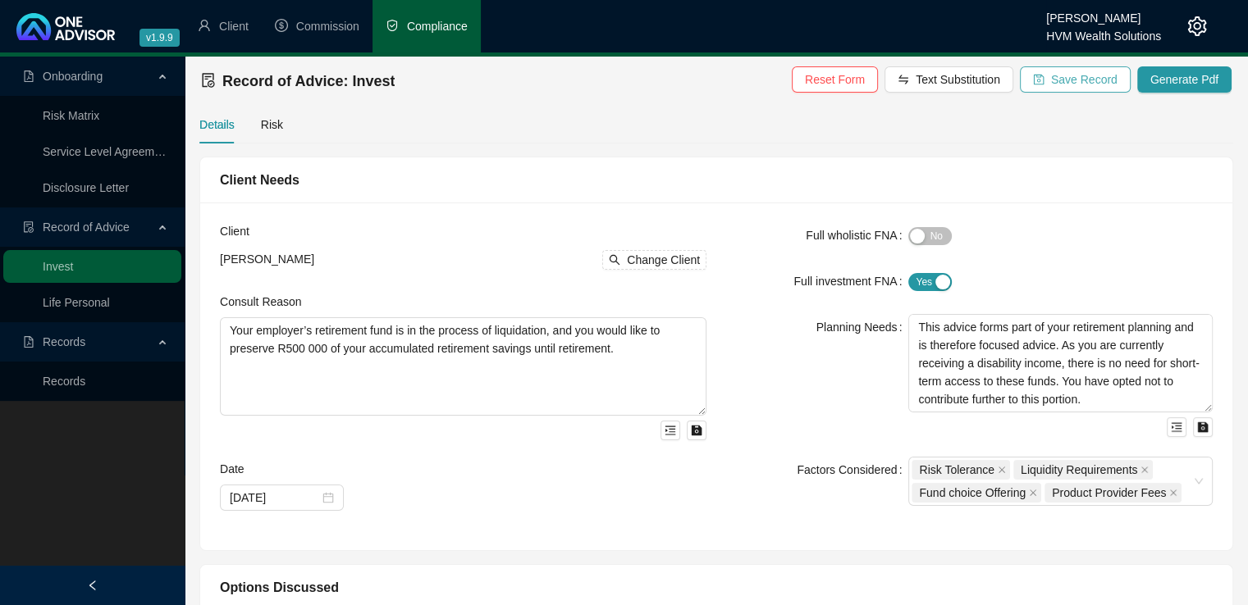
click at [1105, 82] on span "Save Record" at bounding box center [1084, 80] width 66 height 18
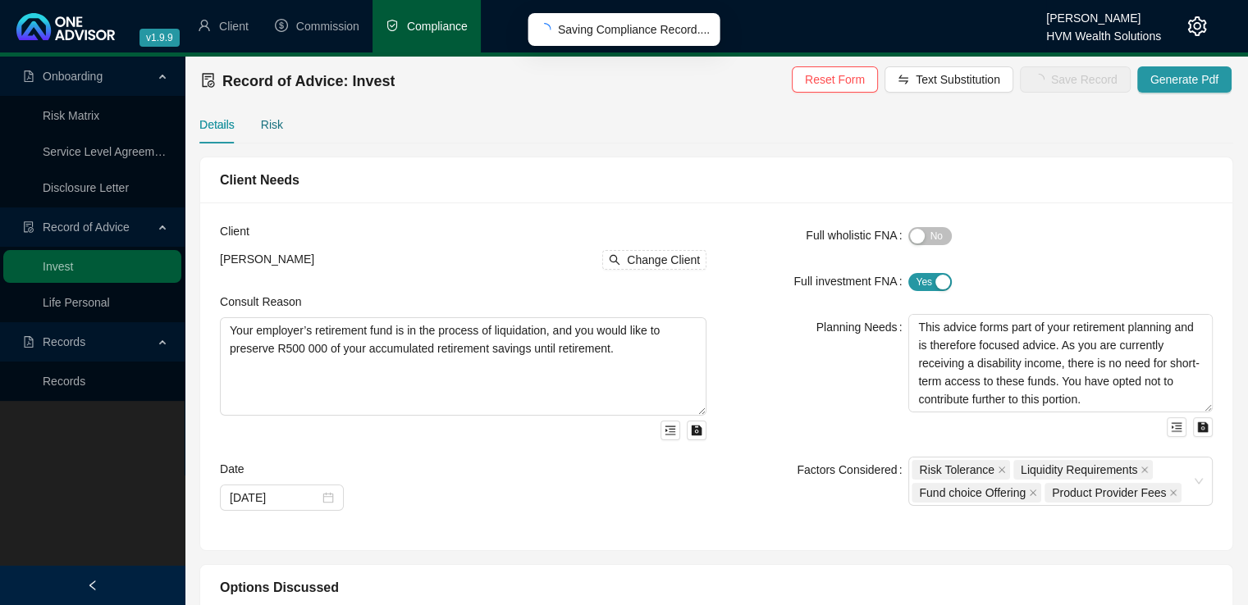
click at [275, 126] on div "Risk" at bounding box center [272, 125] width 22 height 18
